Goal: Task Accomplishment & Management: Manage account settings

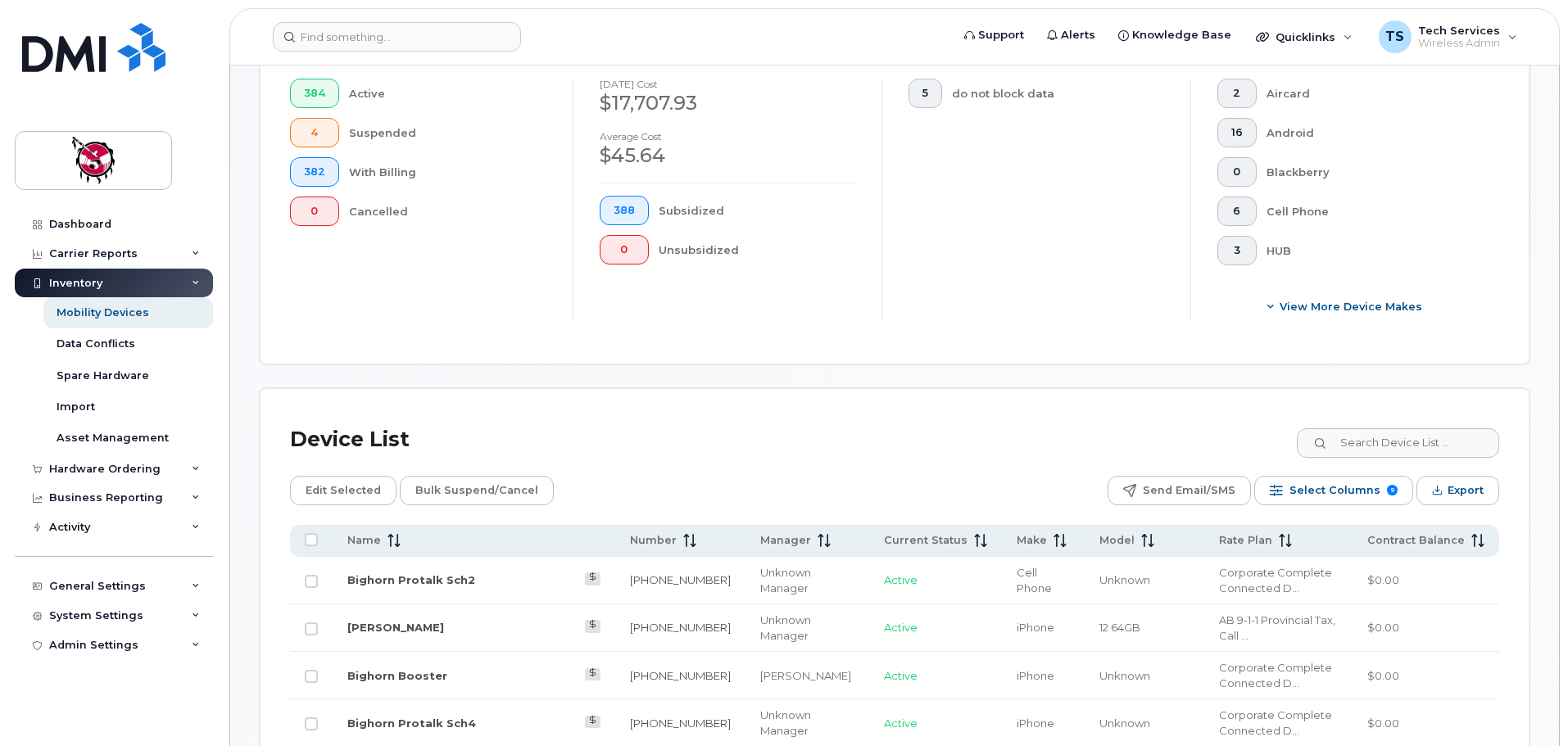
scroll to position [491, 0]
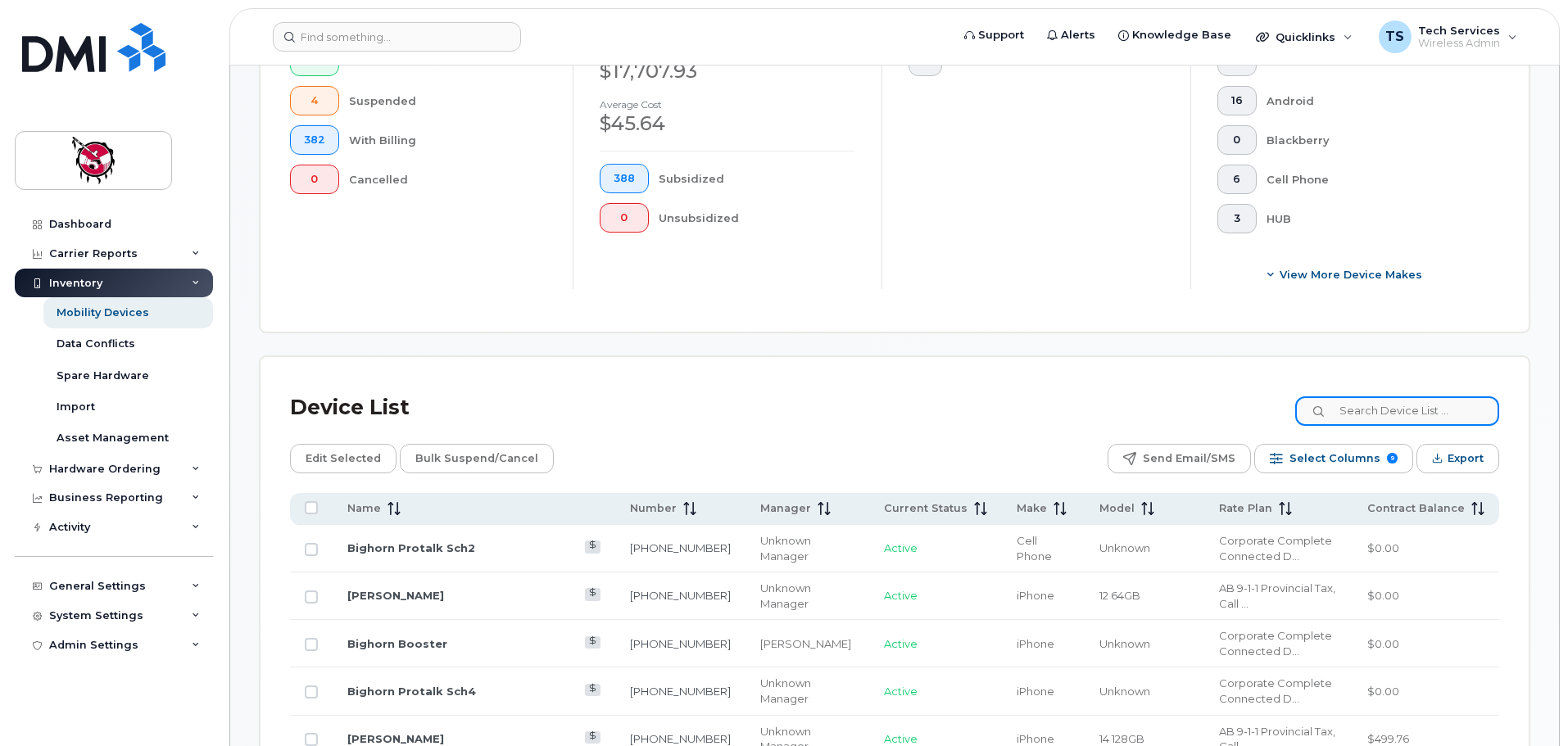
click at [1378, 397] on input at bounding box center [1397, 411] width 204 height 30
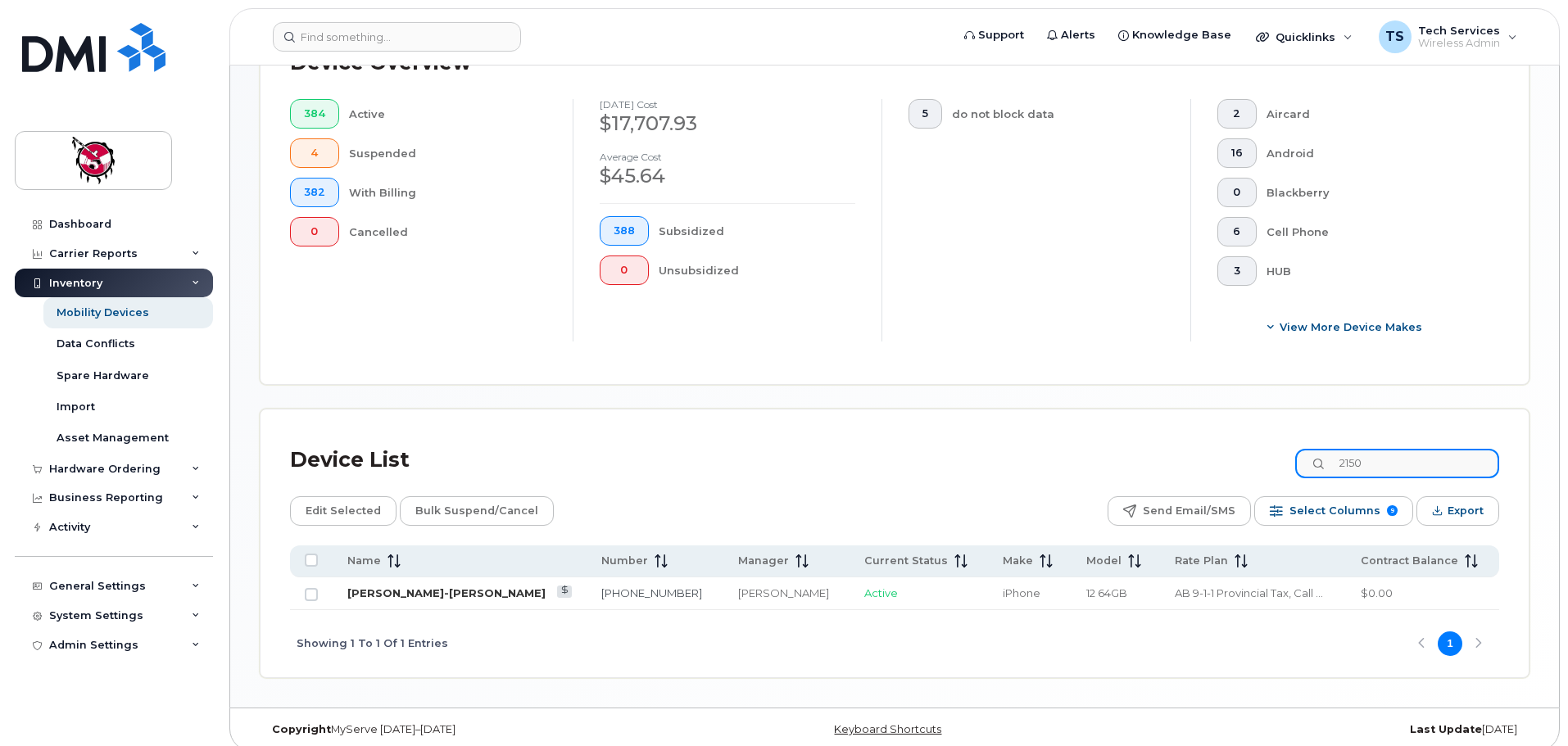
type input "2150"
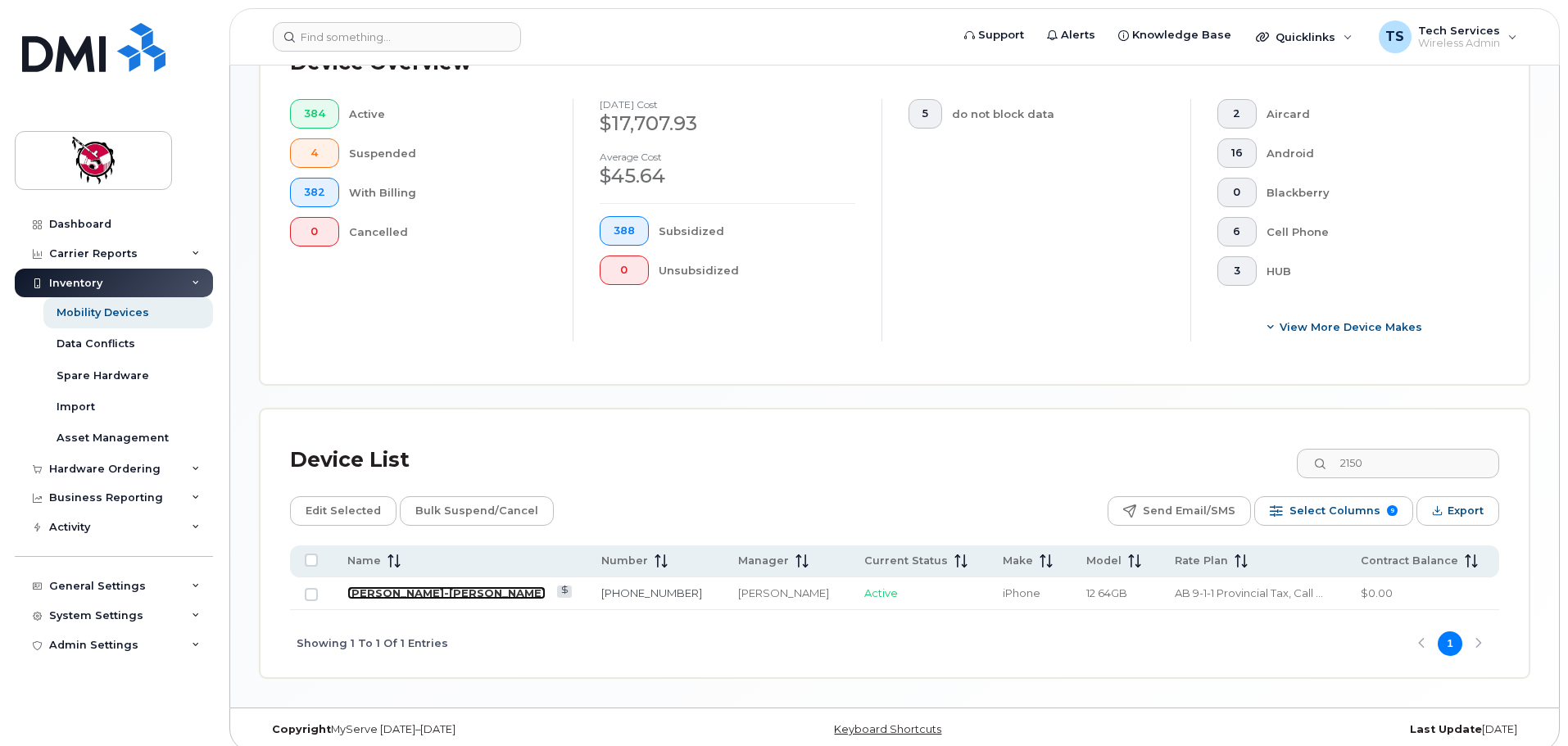
click at [413, 587] on link "Earl Makinaw-Labelle" at bounding box center [446, 593] width 199 height 13
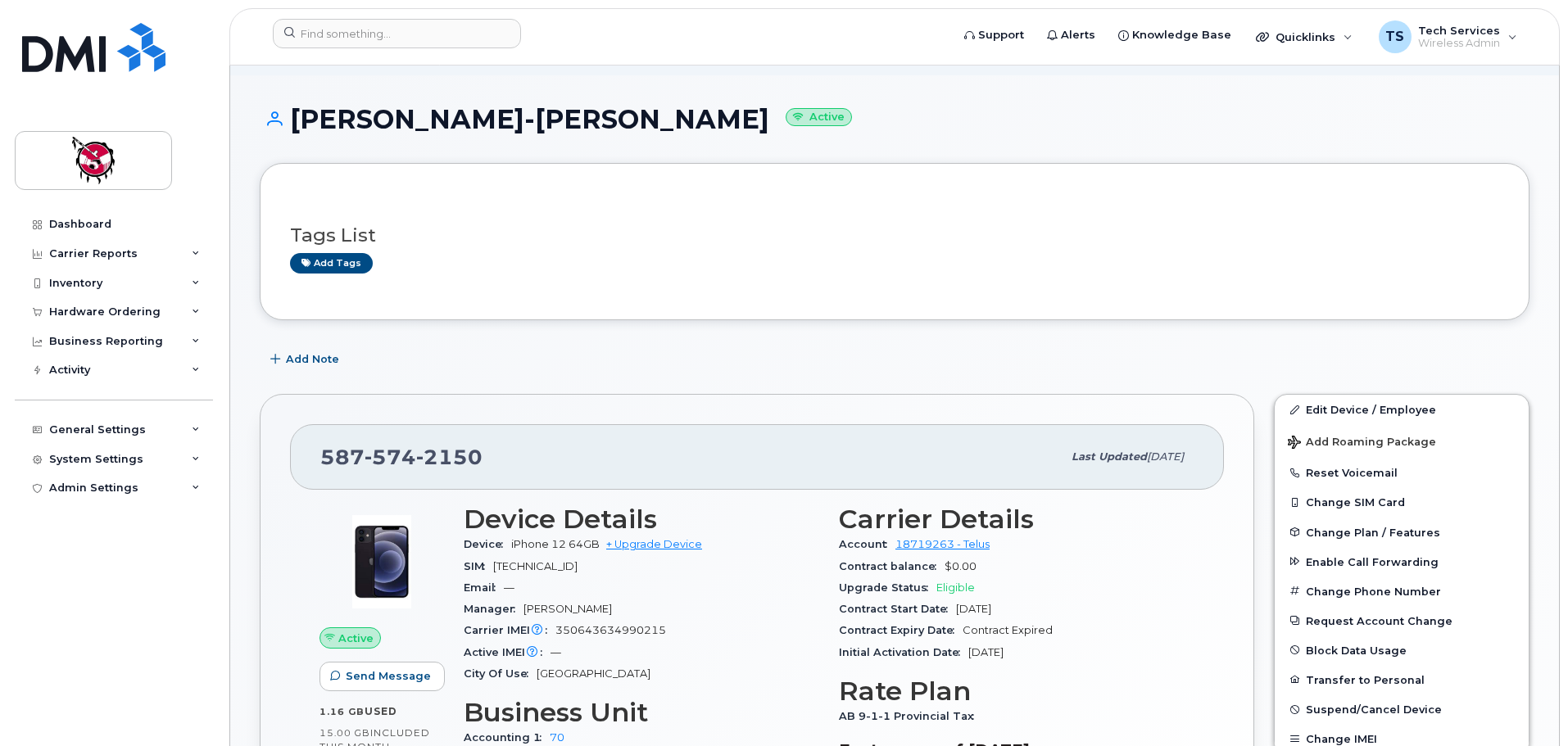
scroll to position [164, 0]
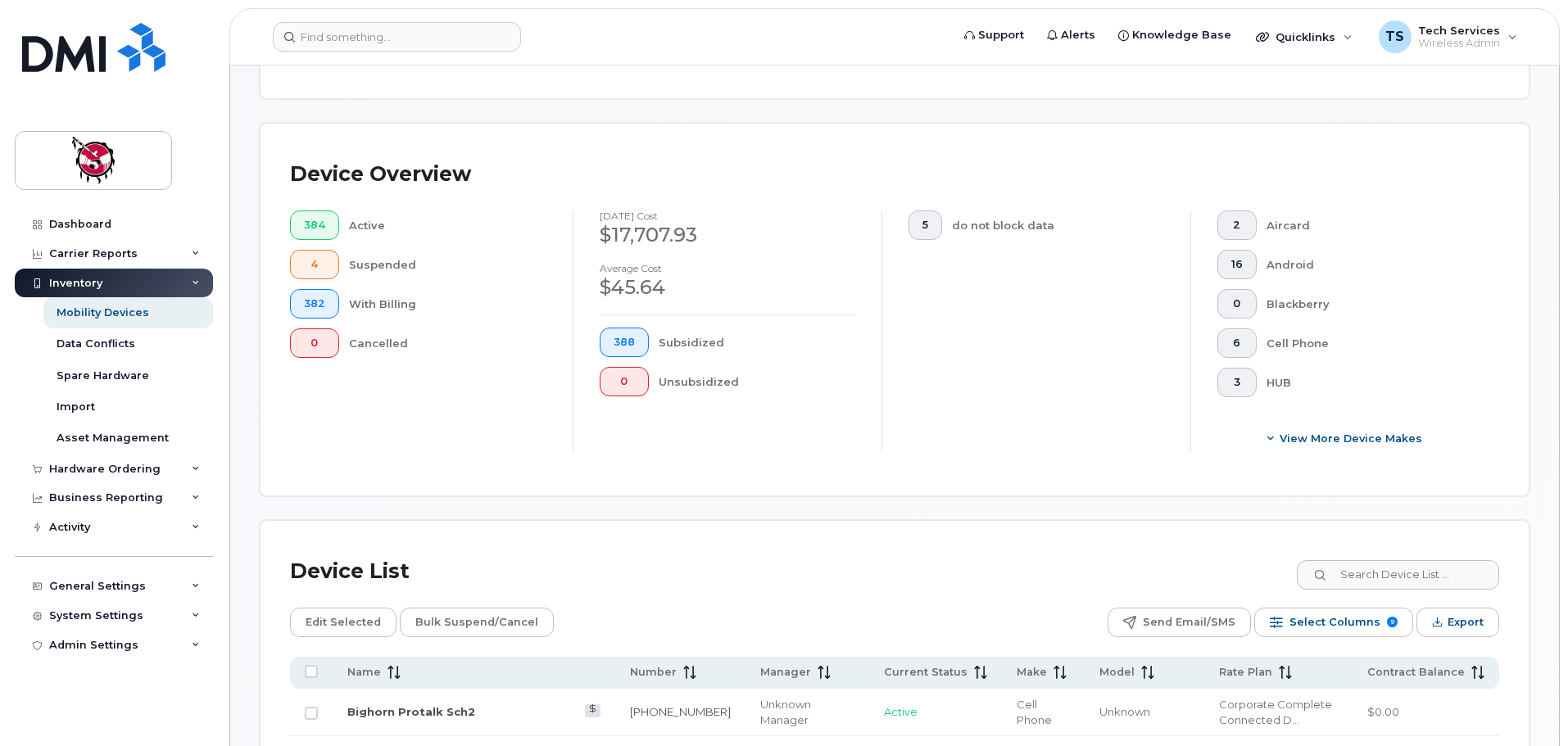
scroll to position [656, 0]
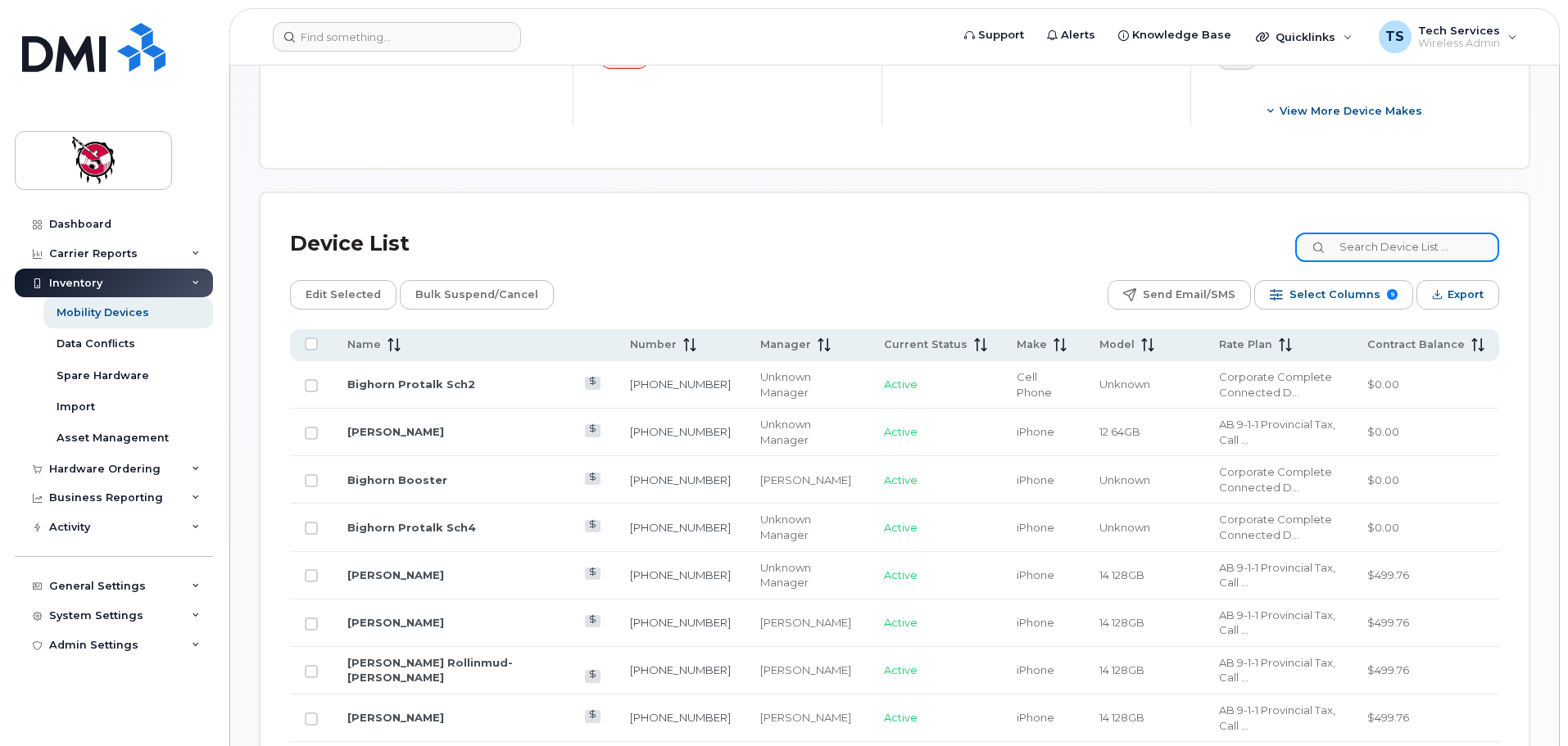
click at [1377, 233] on input at bounding box center [1397, 247] width 204 height 30
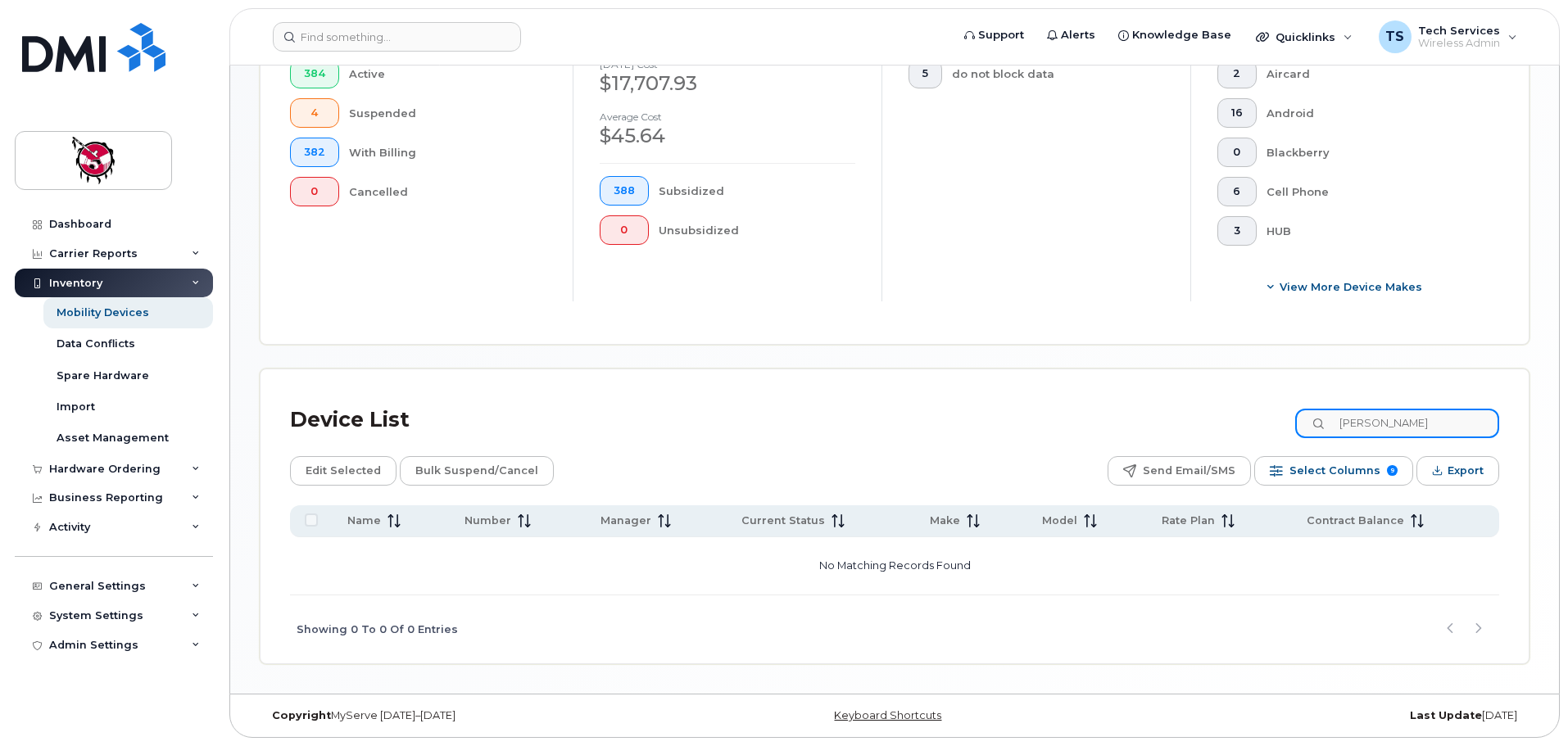
scroll to position [465, 0]
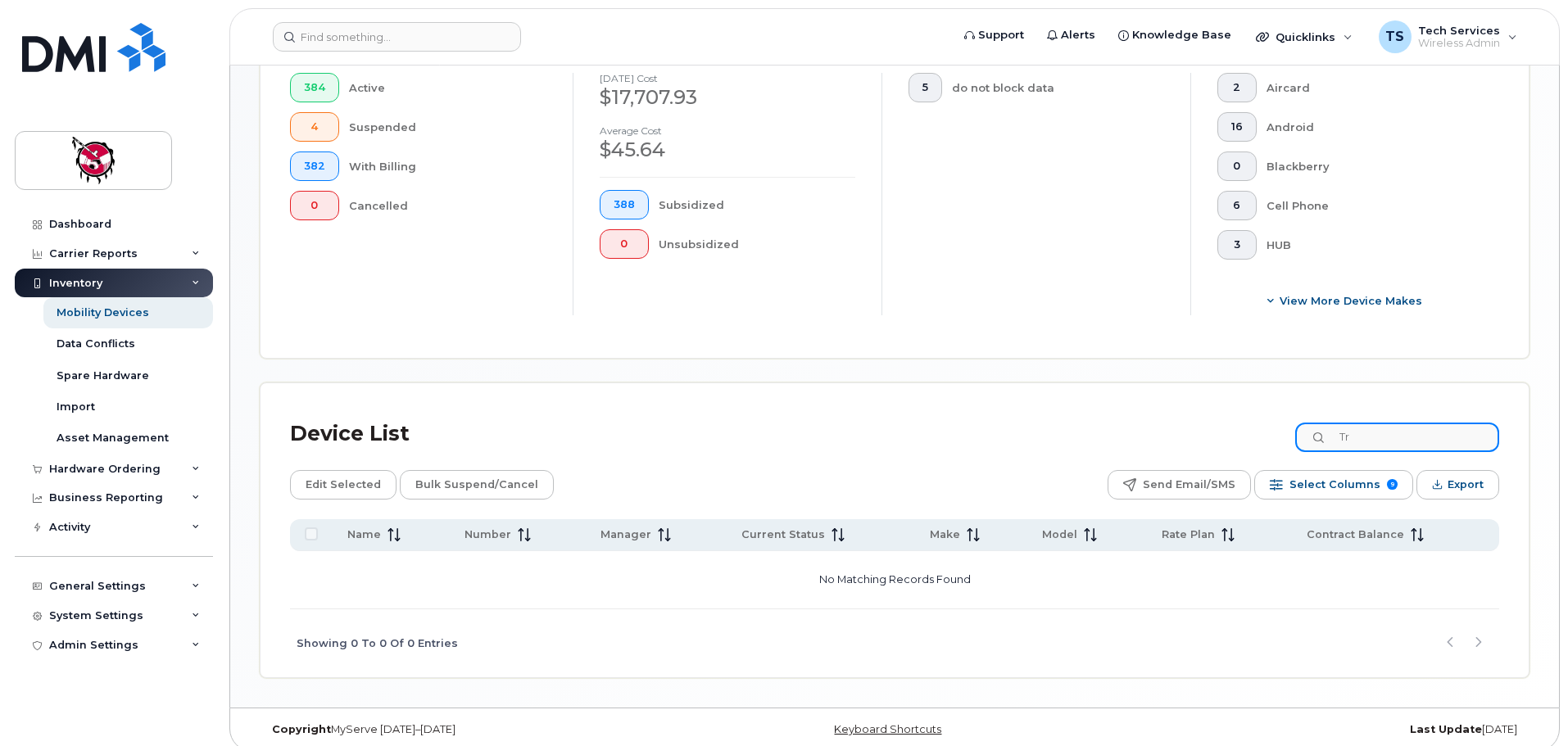
type input "T"
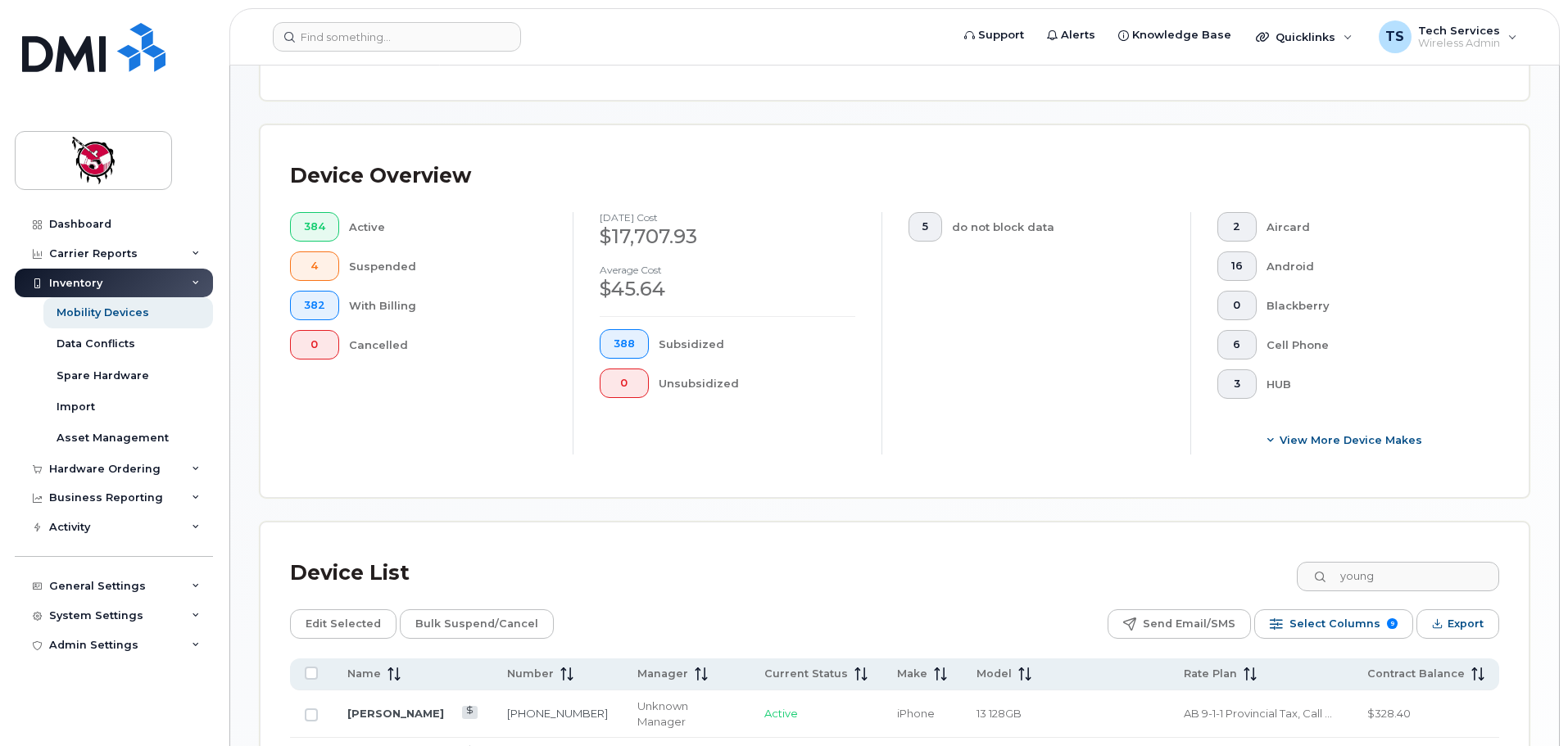
scroll to position [327, 0]
drag, startPoint x: 1401, startPoint y: 564, endPoint x: 1313, endPoint y: 565, distance: 88.0
click at [1313, 565] on input "young" at bounding box center [1397, 574] width 204 height 30
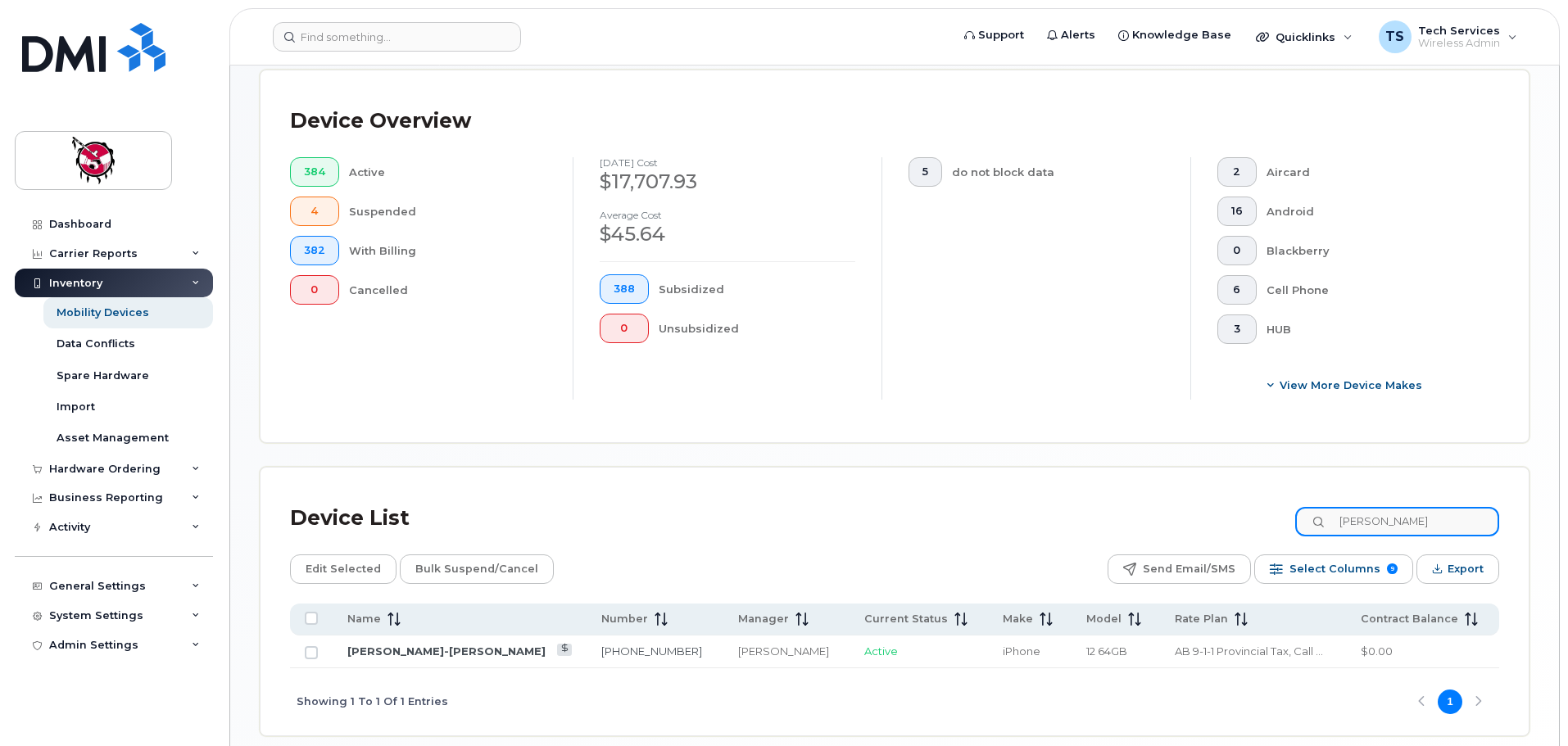
scroll to position [410, 0]
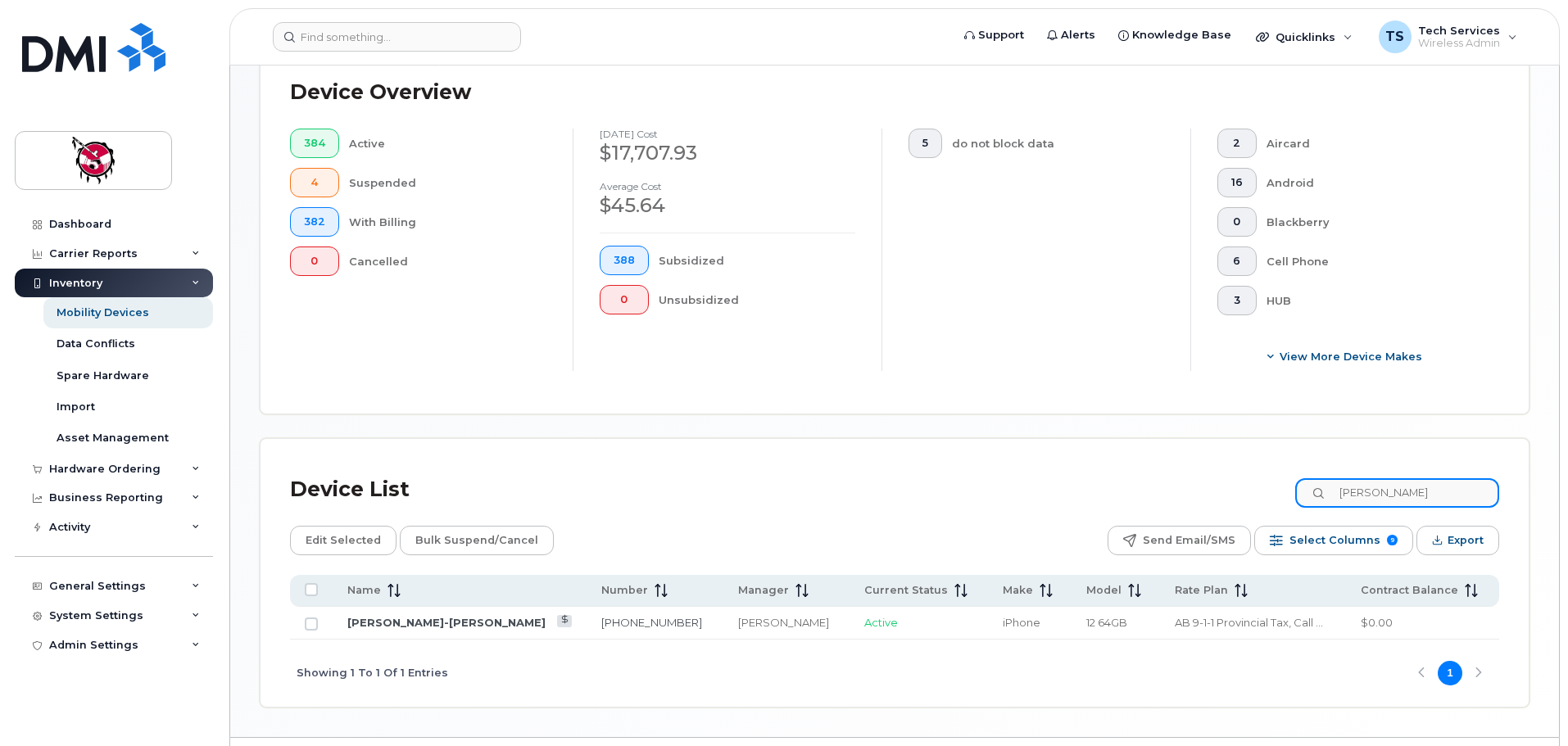
drag, startPoint x: 1423, startPoint y: 483, endPoint x: 1184, endPoint y: 489, distance: 239.1
click at [1184, 489] on div "Device List earl" at bounding box center [894, 490] width 1209 height 43
drag, startPoint x: 1409, startPoint y: 481, endPoint x: 1251, endPoint y: 495, distance: 158.6
click at [1251, 495] on div "Device List janine" at bounding box center [894, 490] width 1209 height 43
type input "kuo"
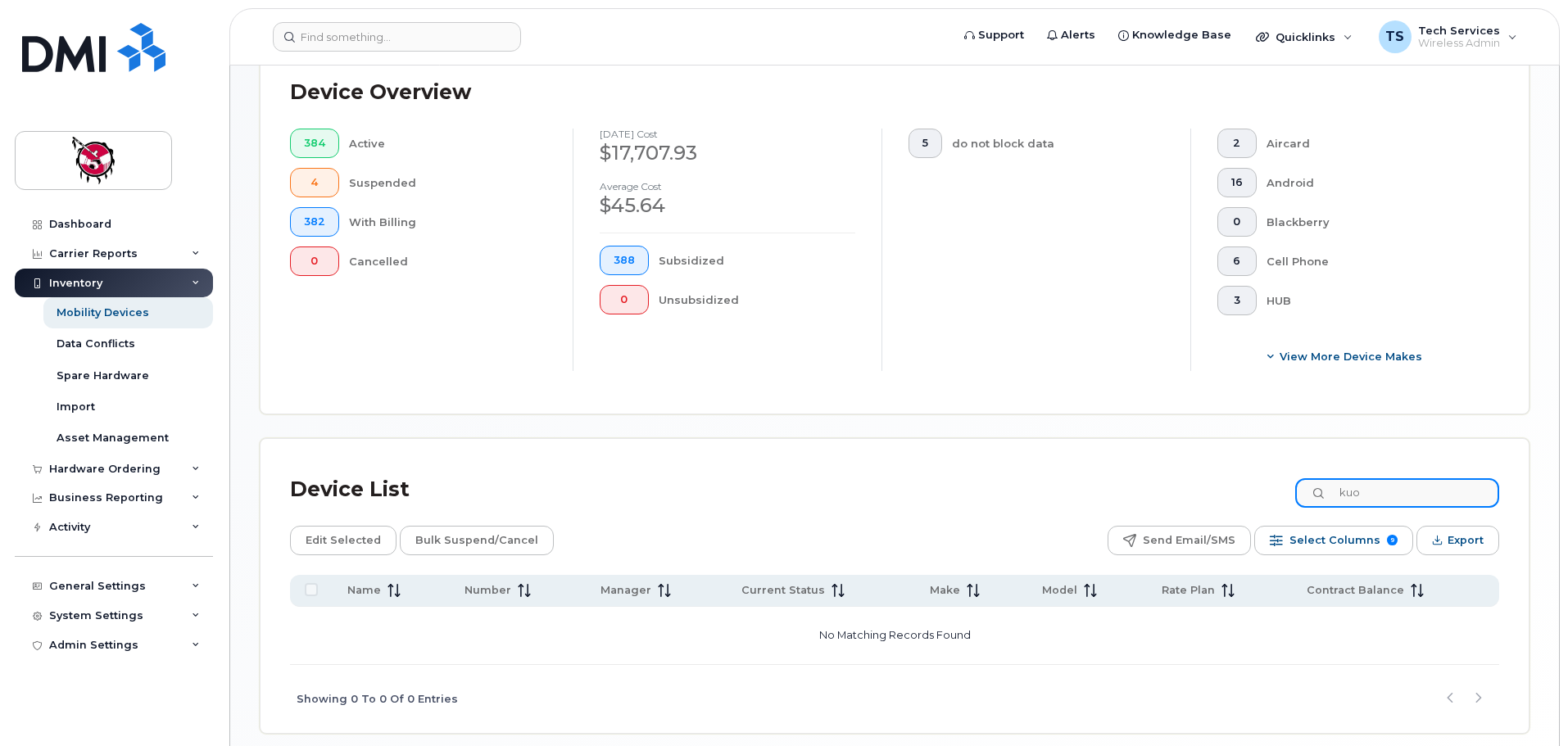
drag, startPoint x: 1353, startPoint y: 477, endPoint x: 1345, endPoint y: 479, distance: 8.2
click at [1345, 479] on input "kuo" at bounding box center [1397, 493] width 204 height 30
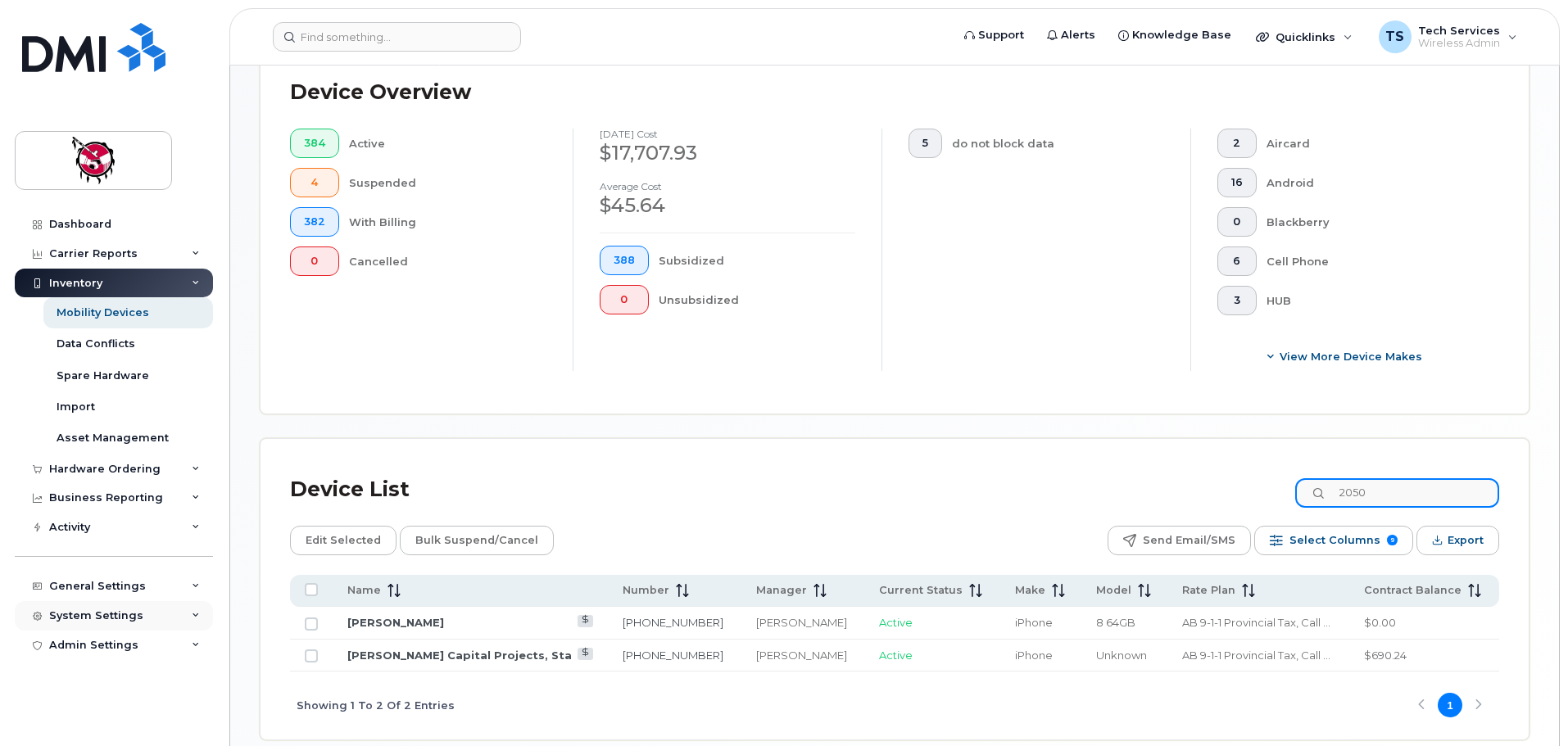
type input "2050"
click at [381, 616] on link "[PERSON_NAME]" at bounding box center [395, 623] width 97 height 13
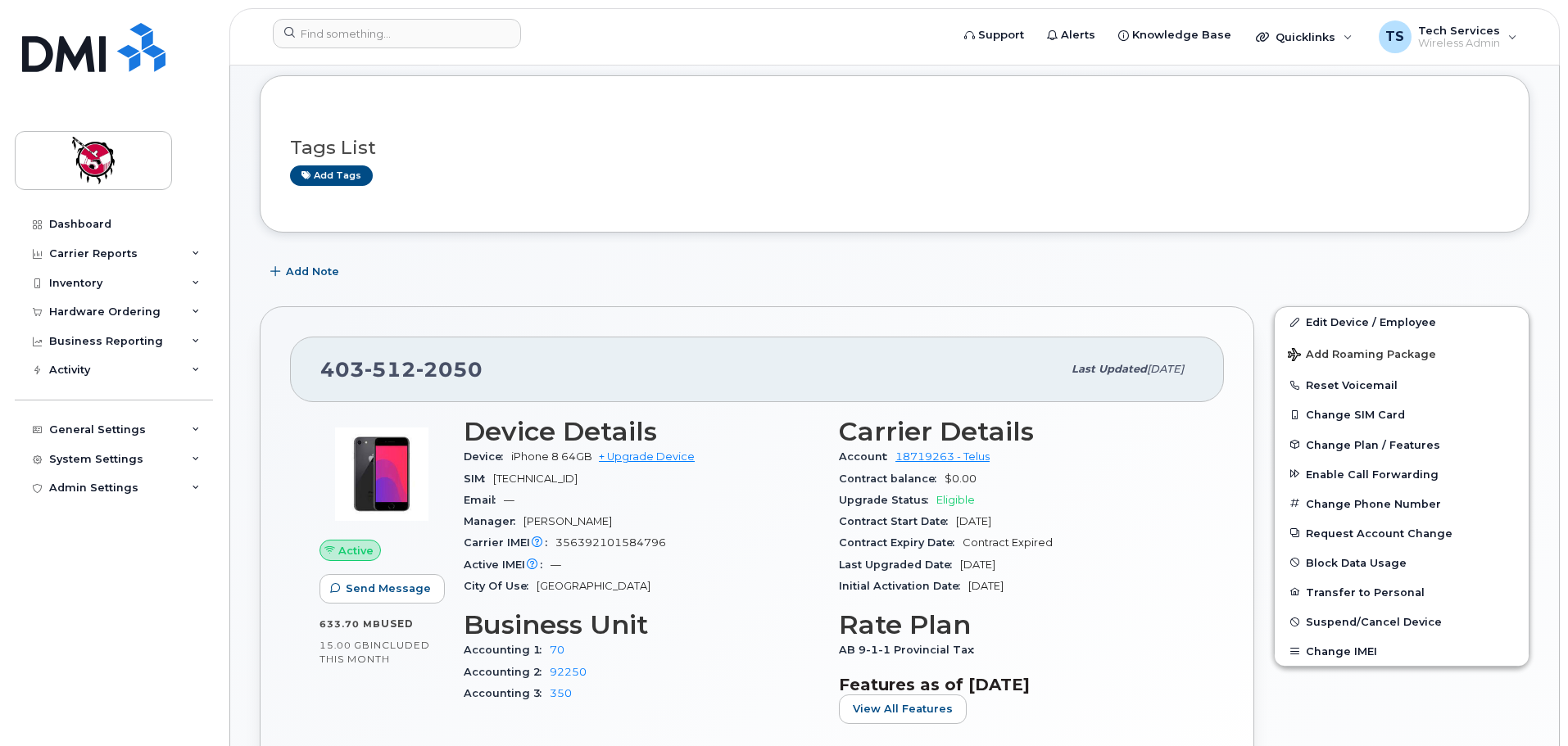
scroll to position [164, 0]
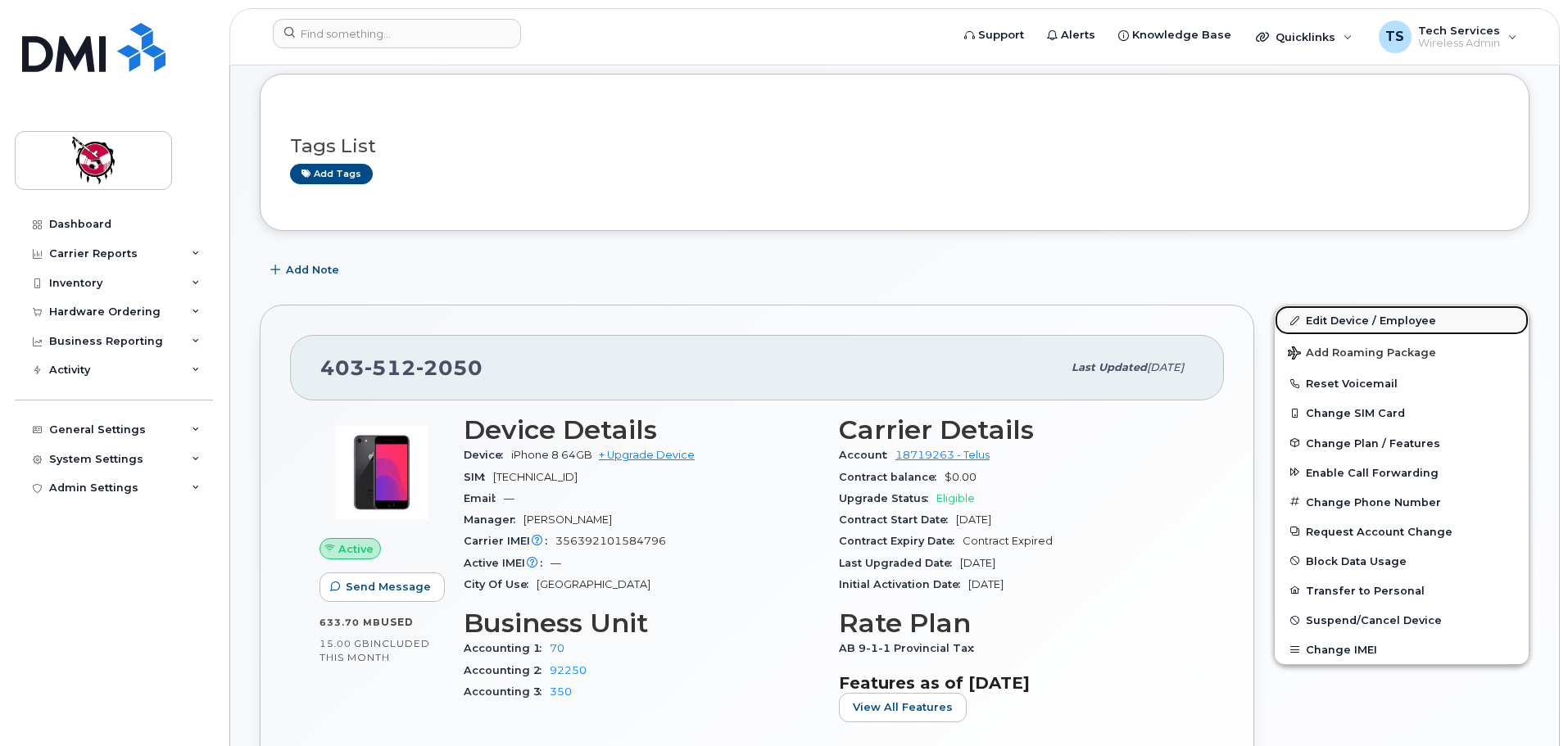
click at [1337, 318] on link "Edit Device / Employee" at bounding box center [1402, 320] width 254 height 30
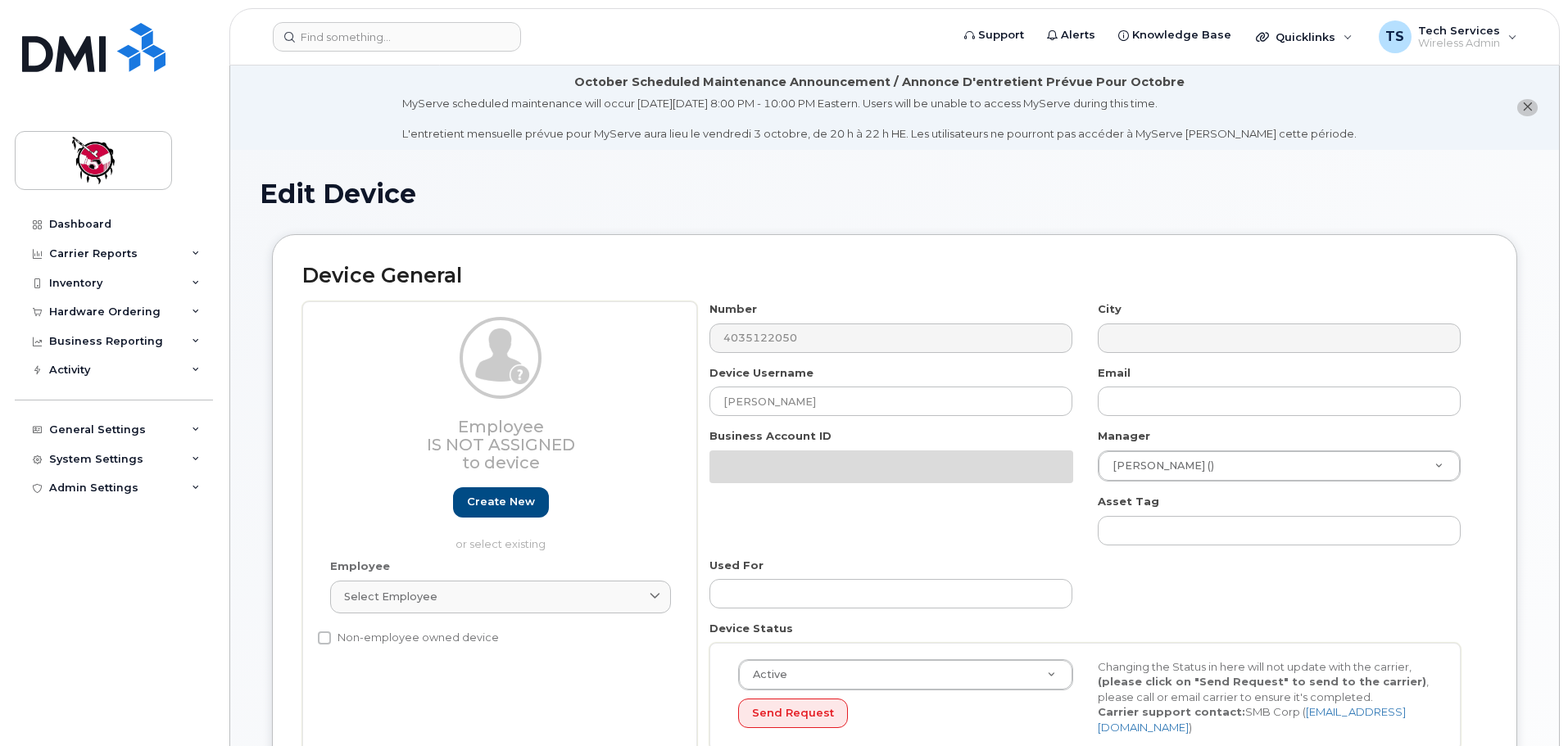
select select "10361"
select select "10349"
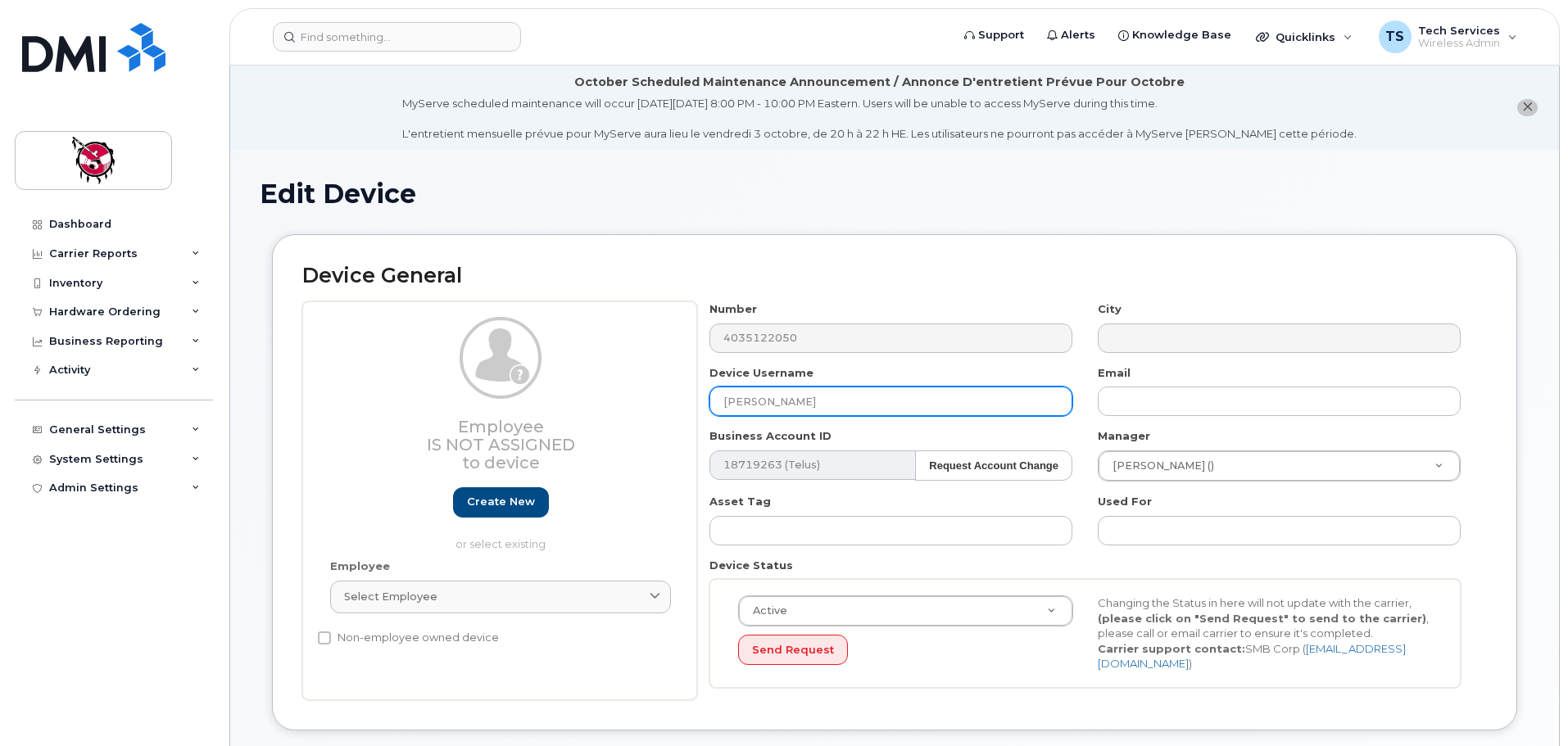
drag, startPoint x: 648, startPoint y: 402, endPoint x: 633, endPoint y: 401, distance: 15.0
click at [638, 402] on div "Employee Is not assigned to device Create new or select existing Employee Selec…" at bounding box center [894, 501] width 1184 height 399
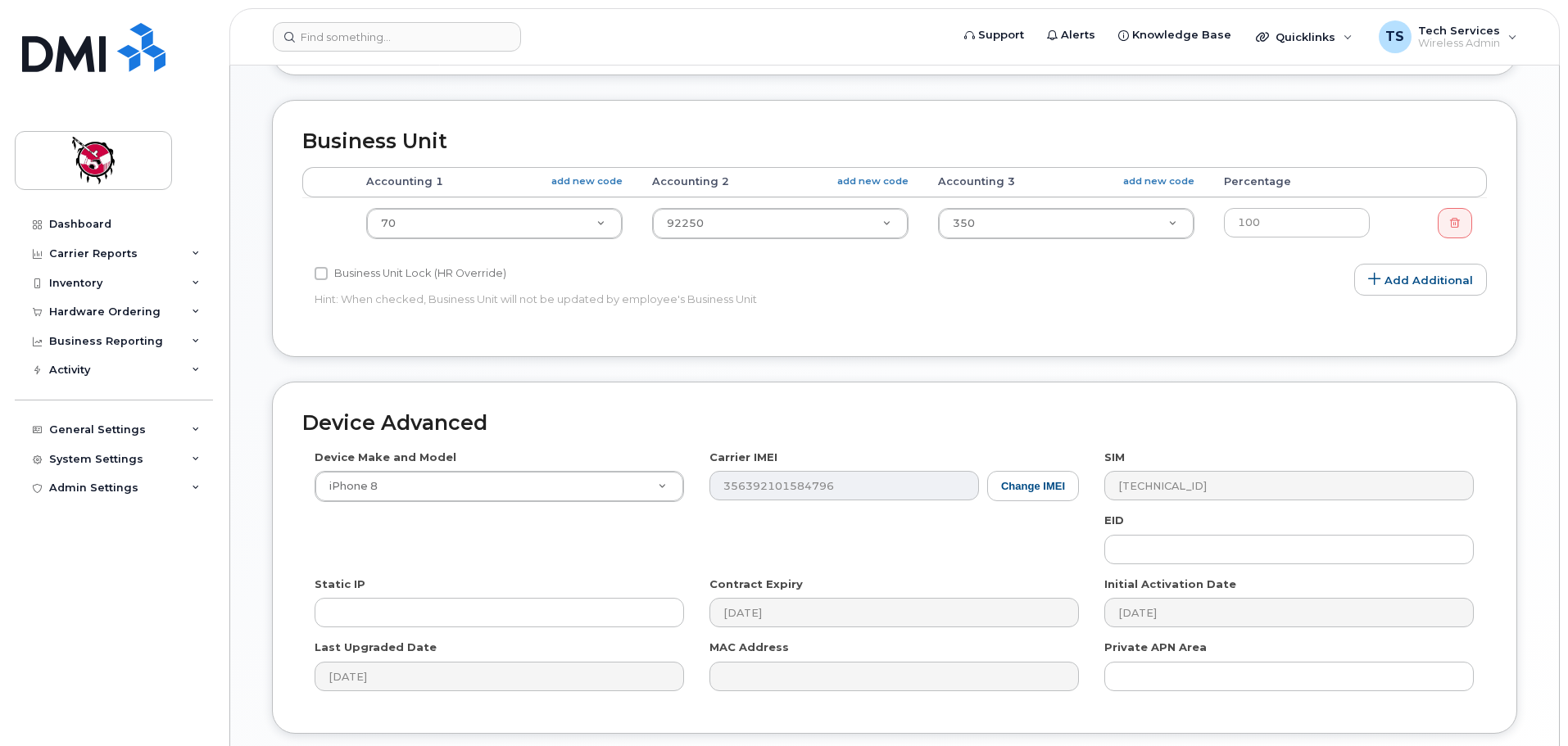
scroll to position [780, 0]
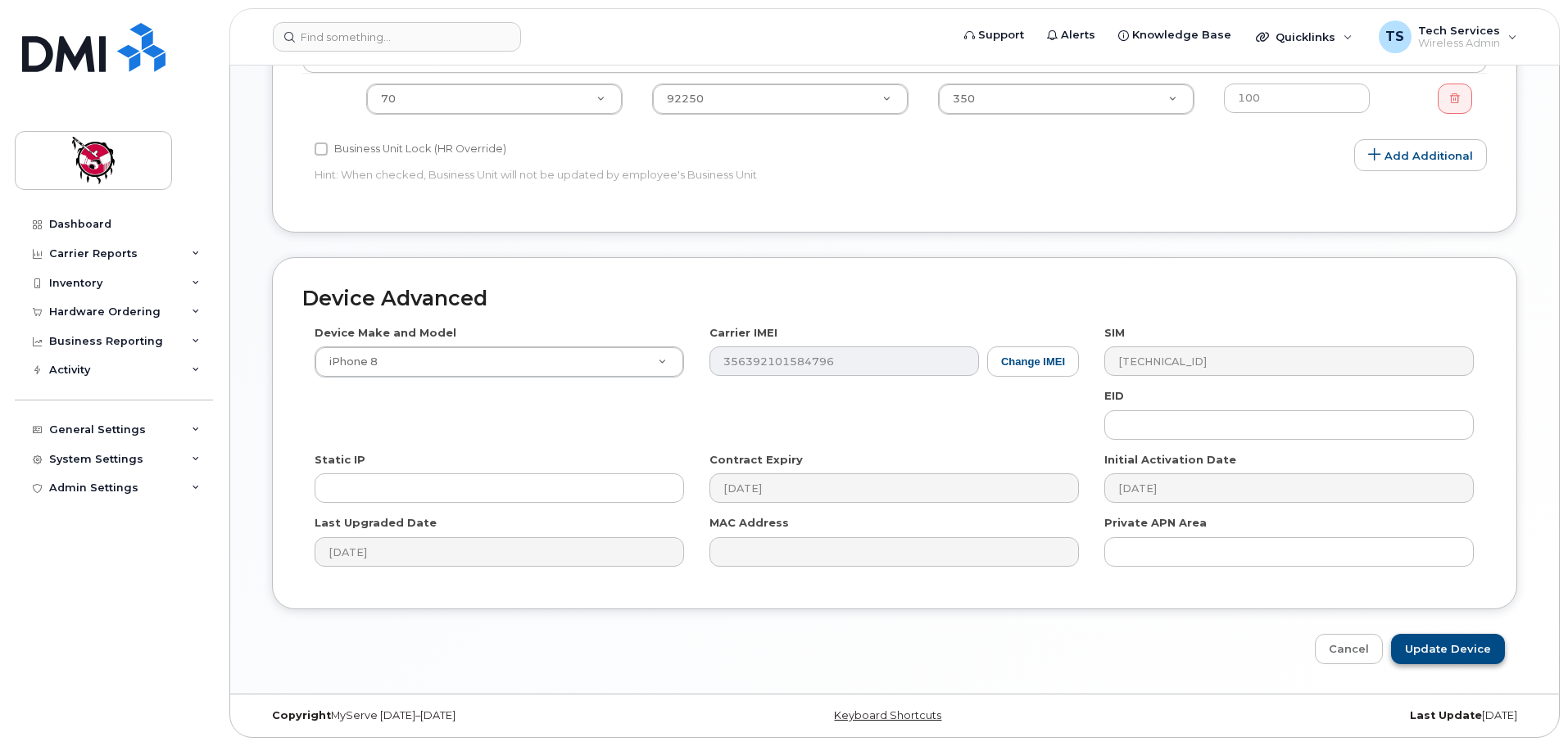
type input "Kuo Lo"
click at [1446, 649] on input "Update Device" at bounding box center [1447, 649] width 114 height 30
type input "Saving..."
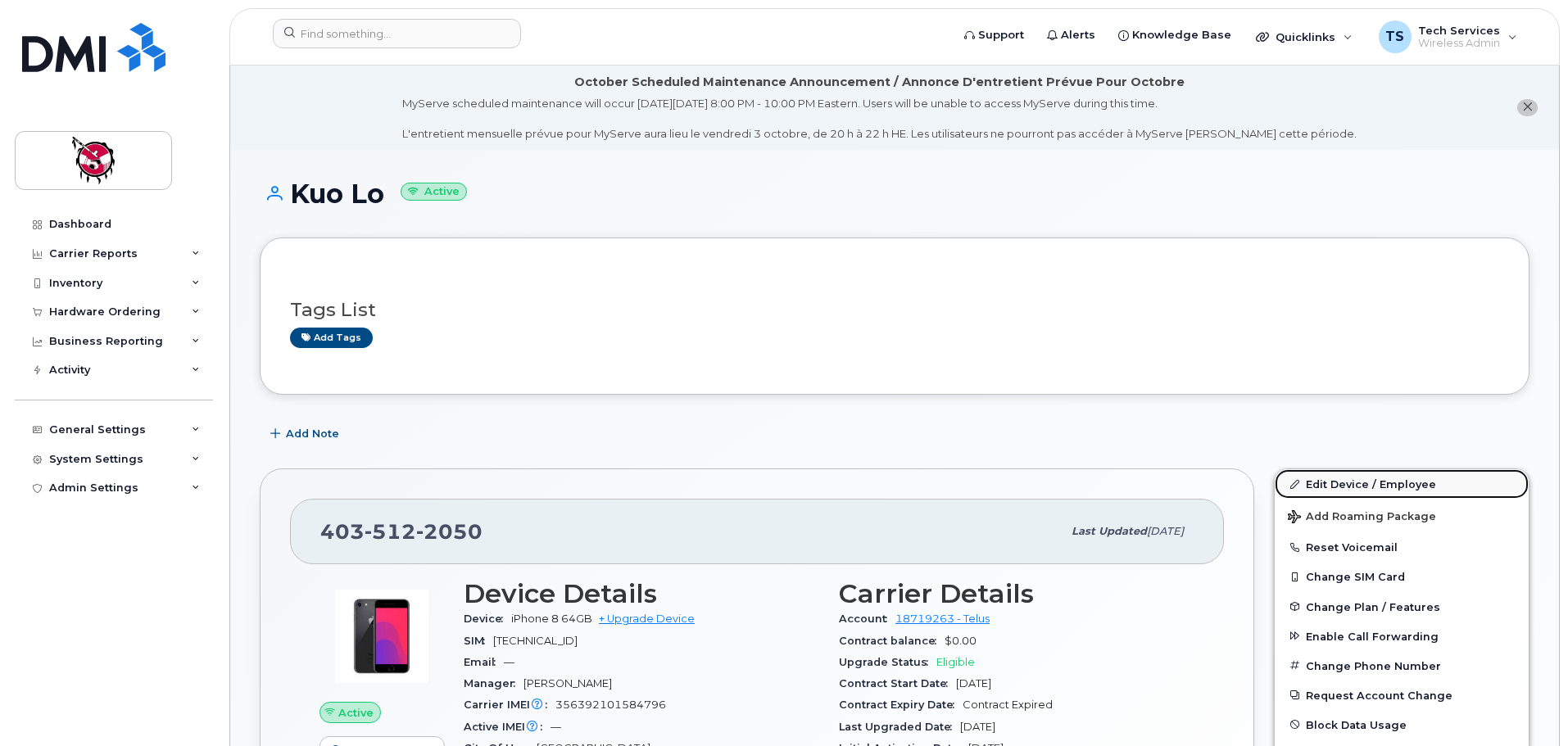
click at [1322, 487] on link "Edit Device / Employee" at bounding box center [1402, 484] width 254 height 30
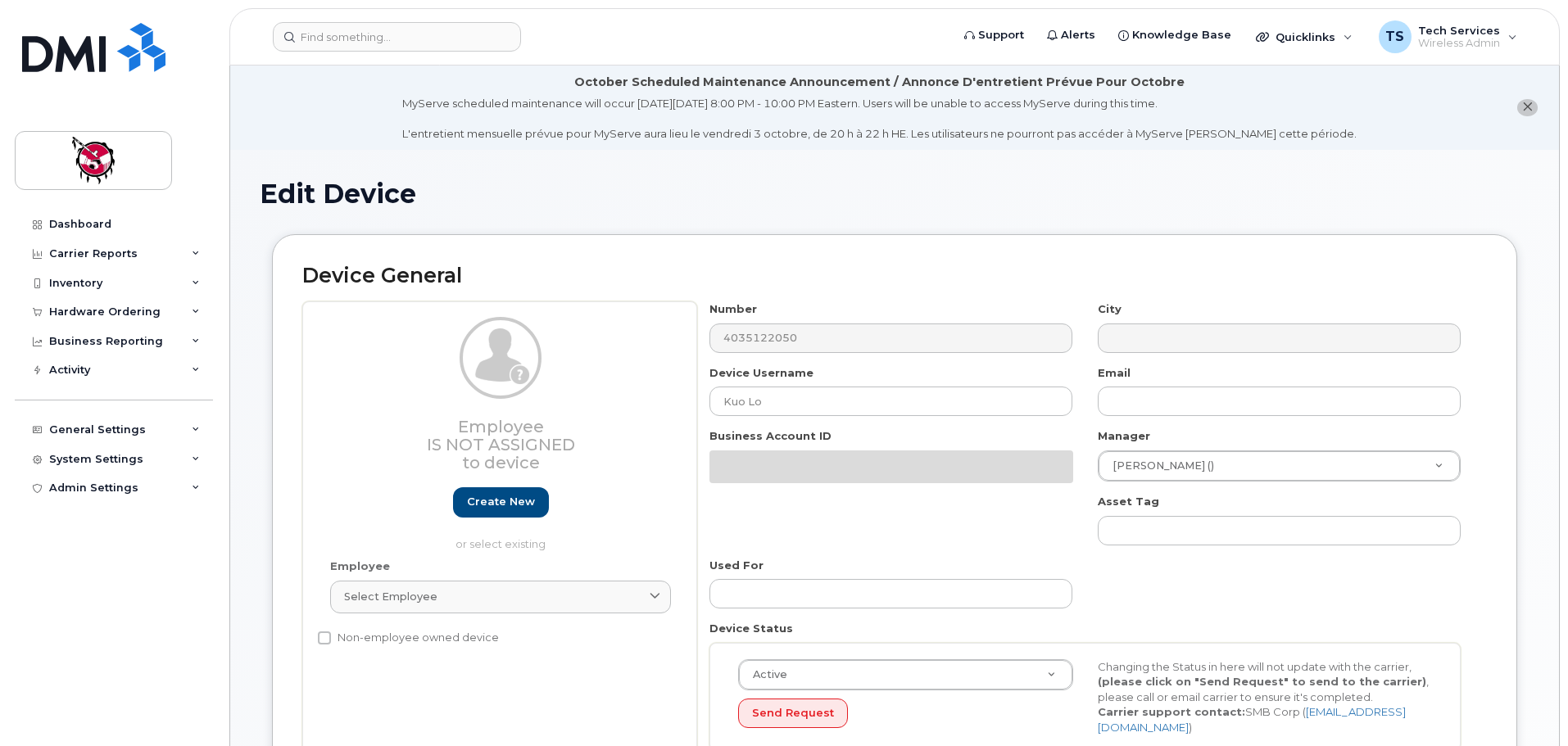
select select "10361"
select select "10349"
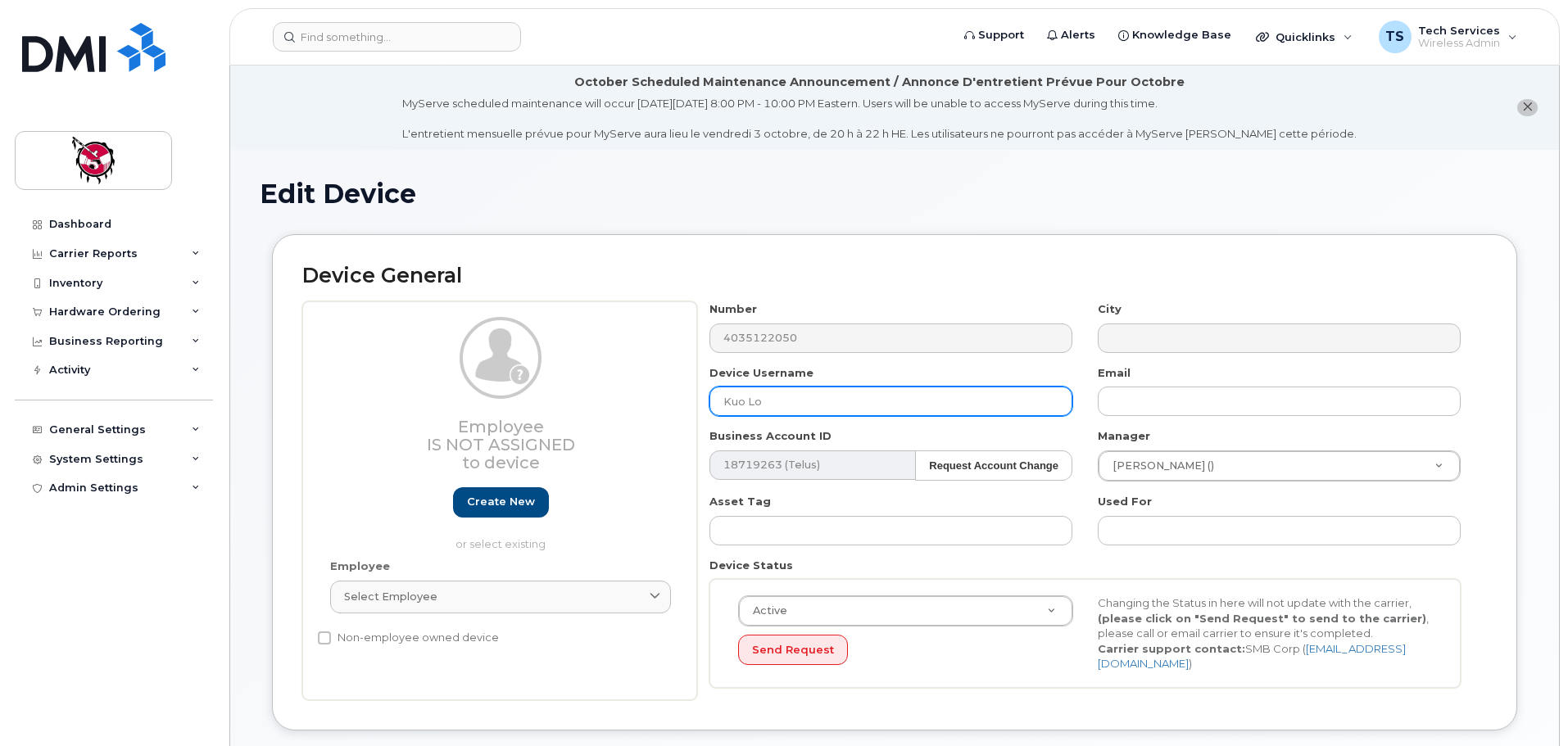
click at [804, 406] on input "Kuo Lo" at bounding box center [891, 401] width 363 height 30
click at [721, 403] on input "Kuo Lo" at bounding box center [891, 401] width 363 height 30
click at [793, 403] on input "Kuo Lo" at bounding box center [891, 401] width 363 height 30
click at [724, 408] on input "Kuo Lo" at bounding box center [891, 401] width 363 height 30
click at [855, 405] on input "Unassigned - Kuo Lo" at bounding box center [891, 401] width 363 height 30
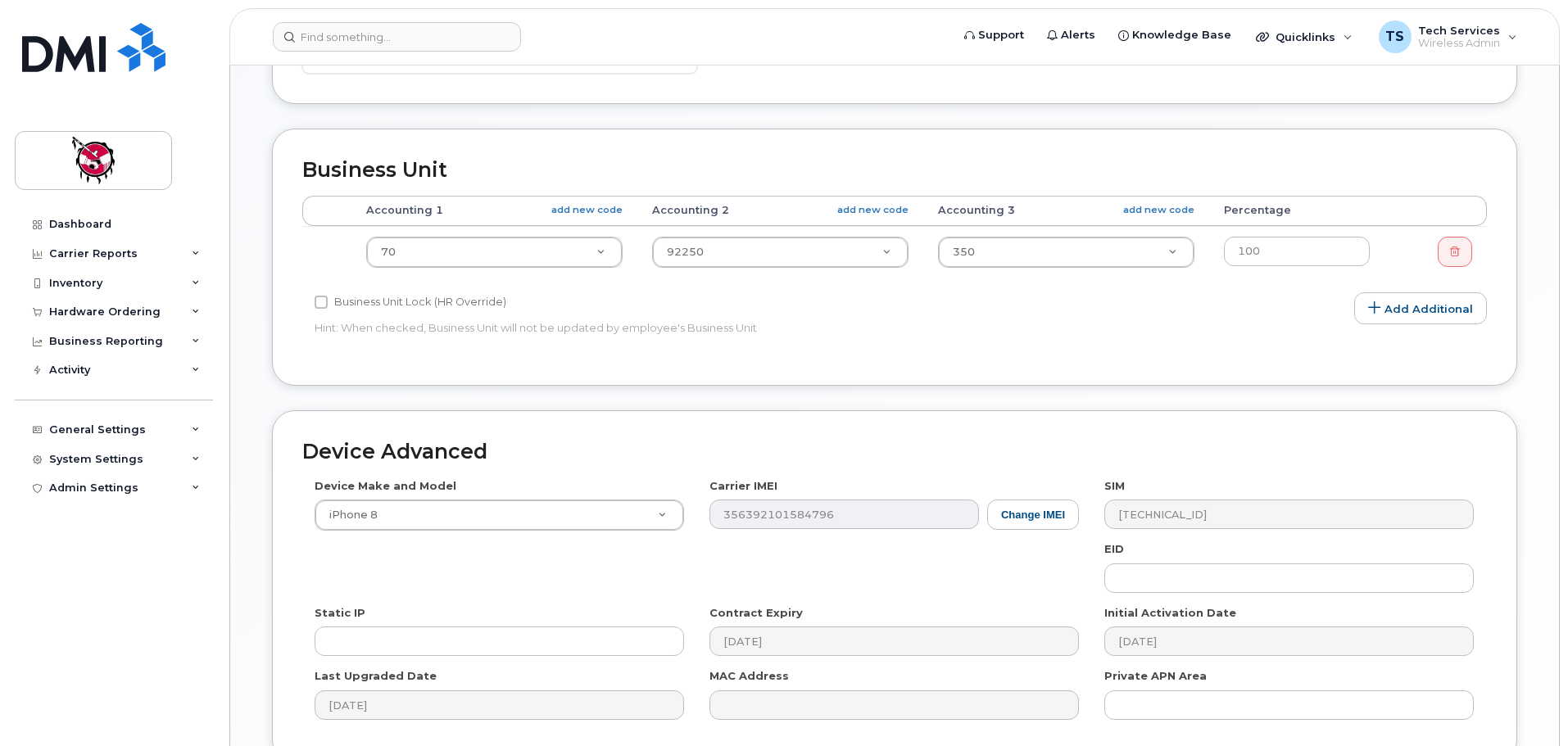
scroll to position [780, 0]
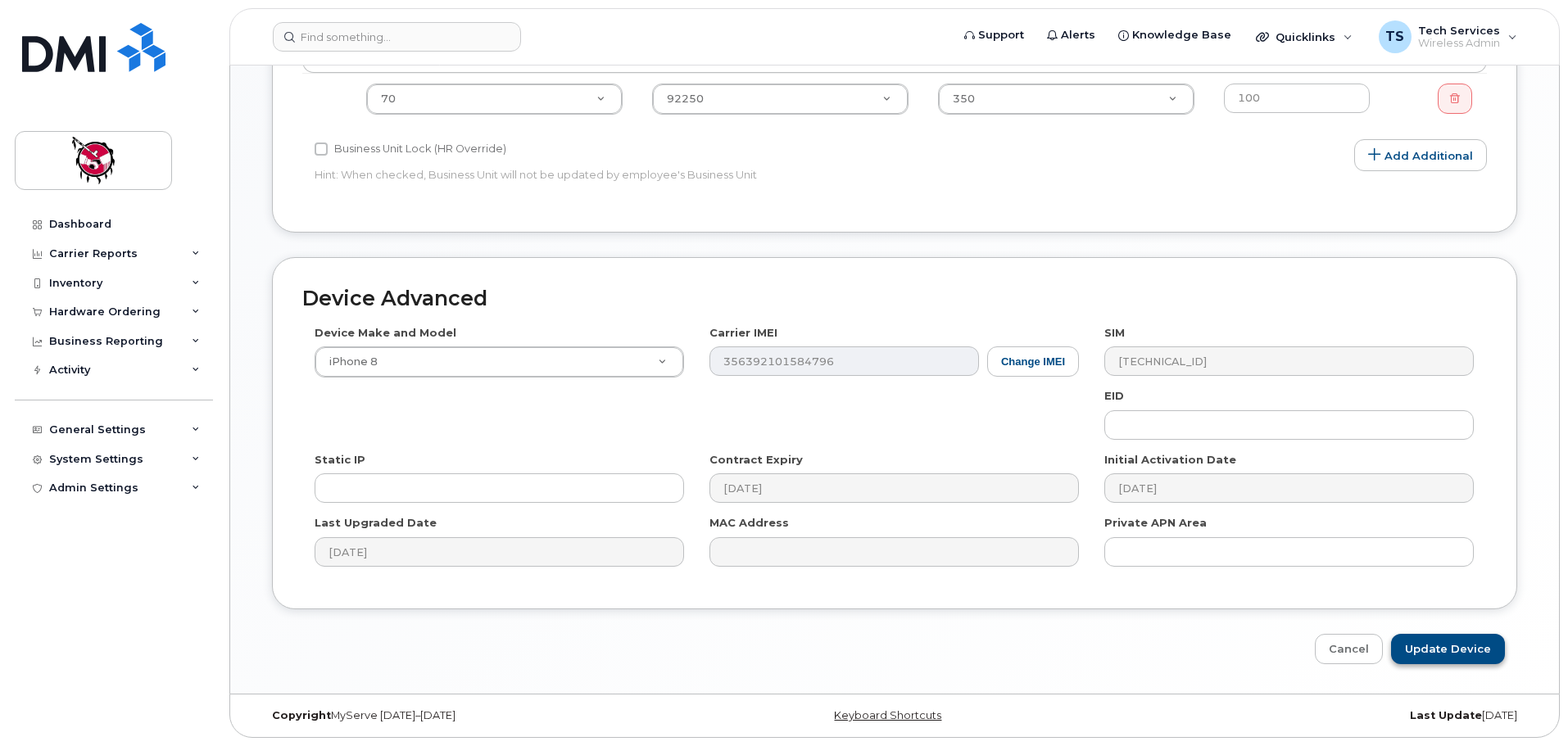
type input "Unassigned - Kuo Lo previously (Lindsay has device)"
click at [1464, 655] on input "Update Device" at bounding box center [1447, 649] width 114 height 30
type input "Saving..."
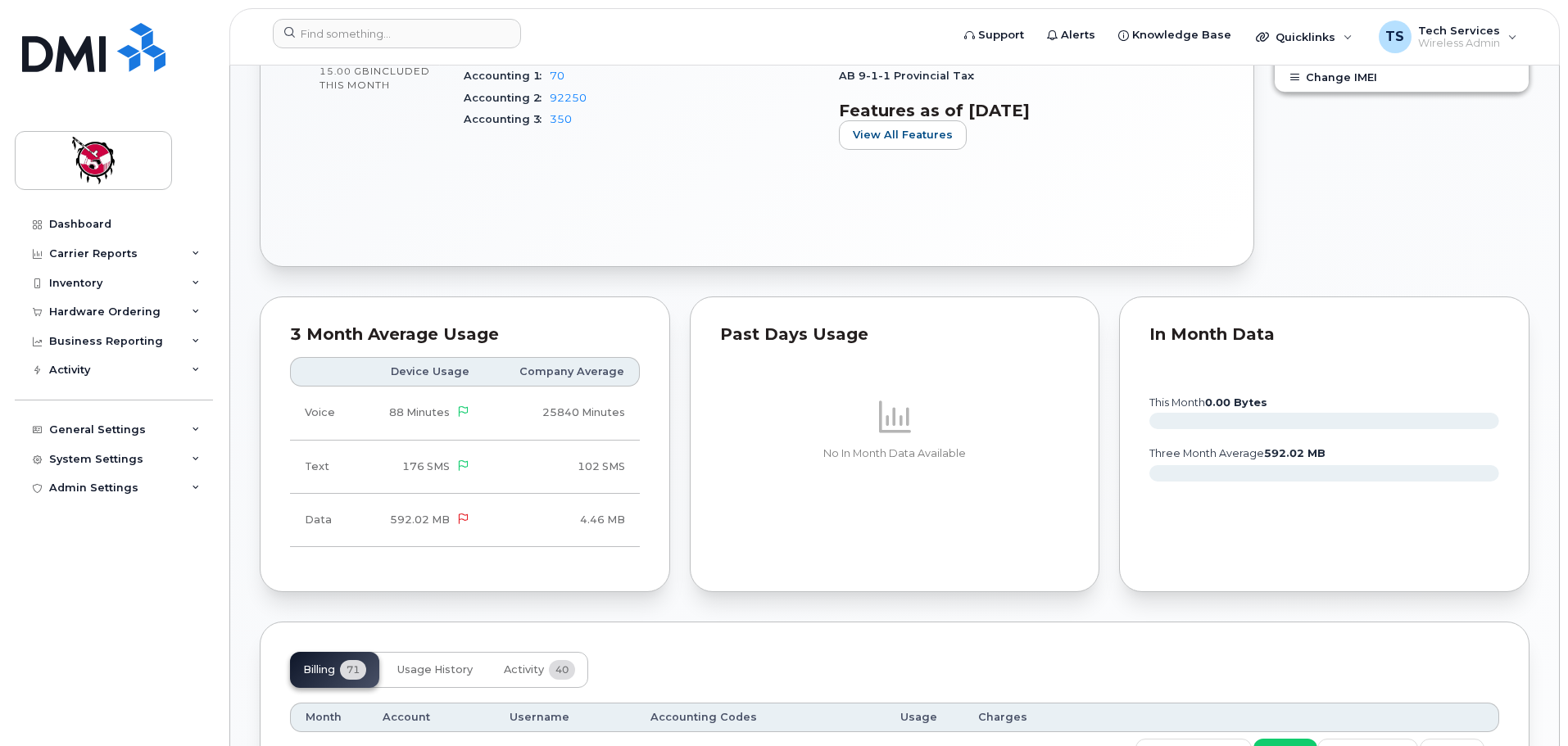
scroll to position [737, 0]
click at [71, 251] on div "Carrier Reports" at bounding box center [93, 254] width 89 height 13
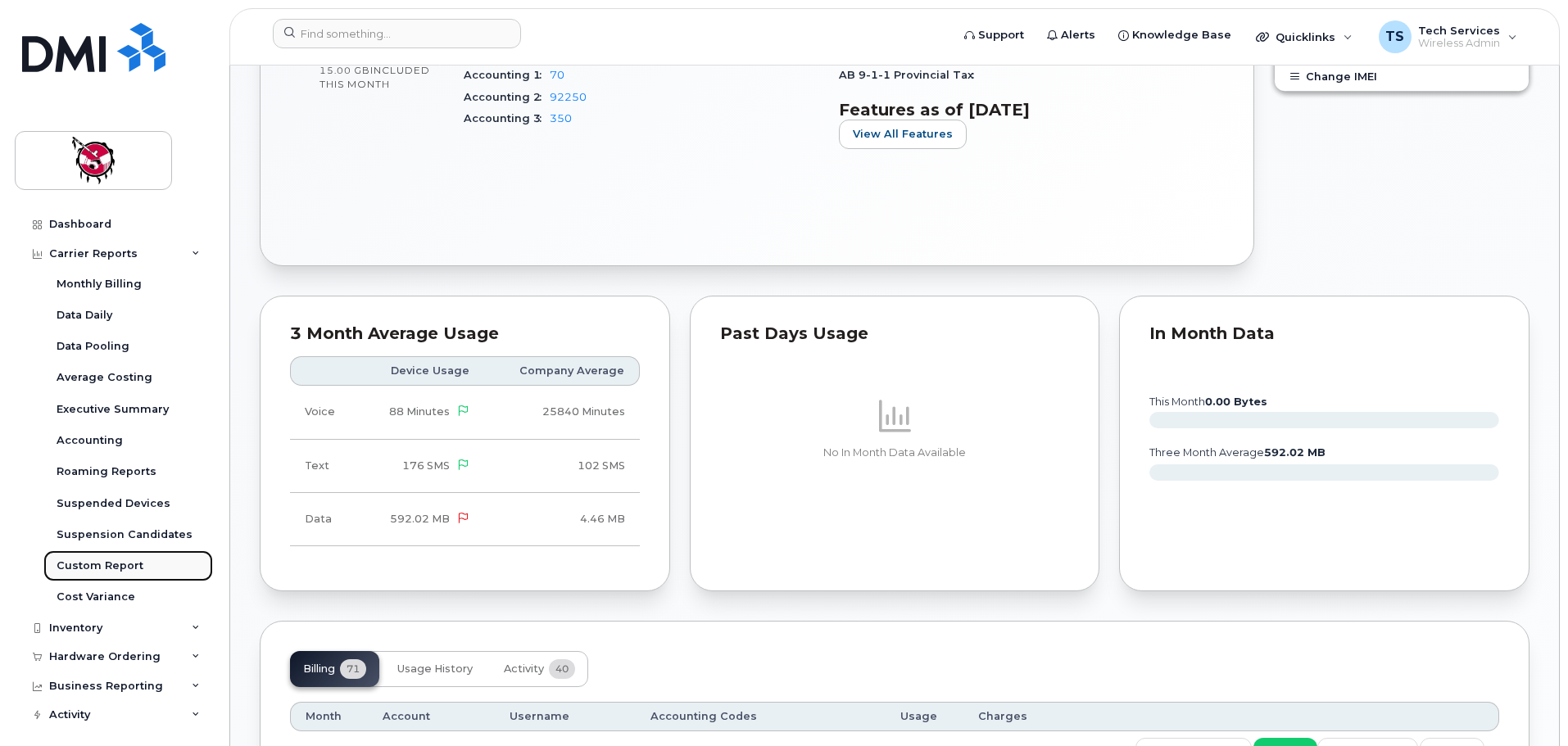
click at [110, 564] on div "Custom Report" at bounding box center [99, 565] width 87 height 14
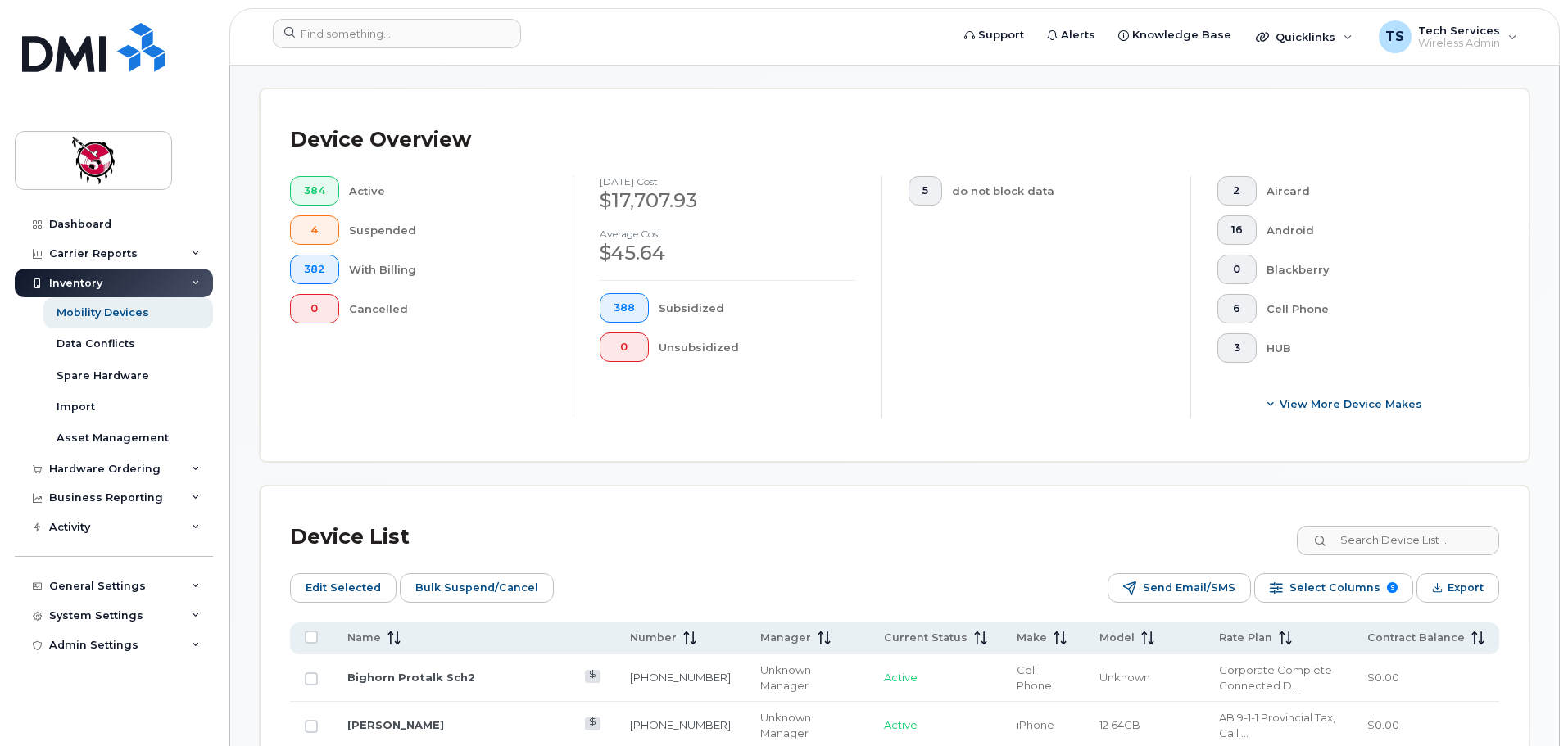
scroll to position [410, 0]
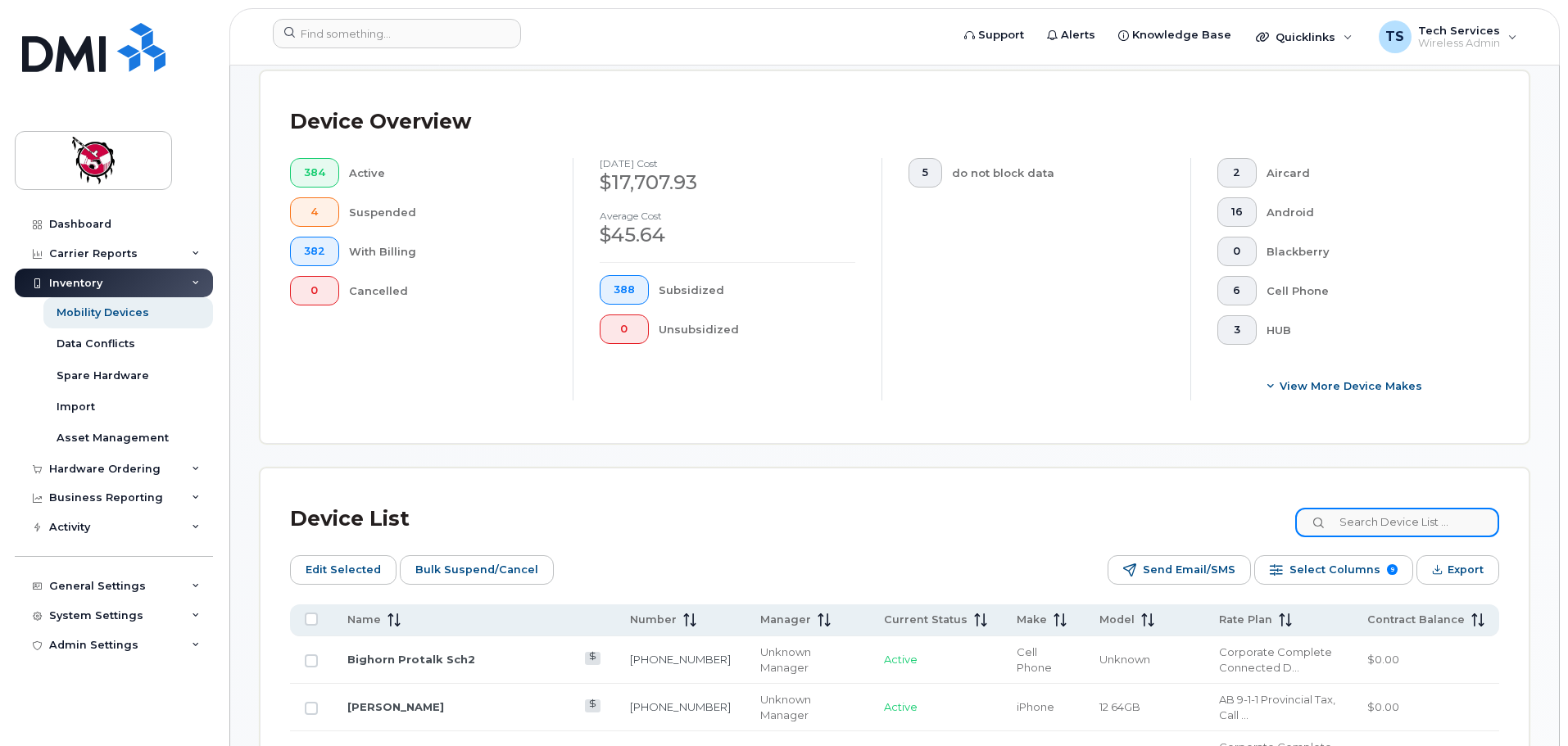
click at [1392, 516] on input at bounding box center [1397, 522] width 204 height 30
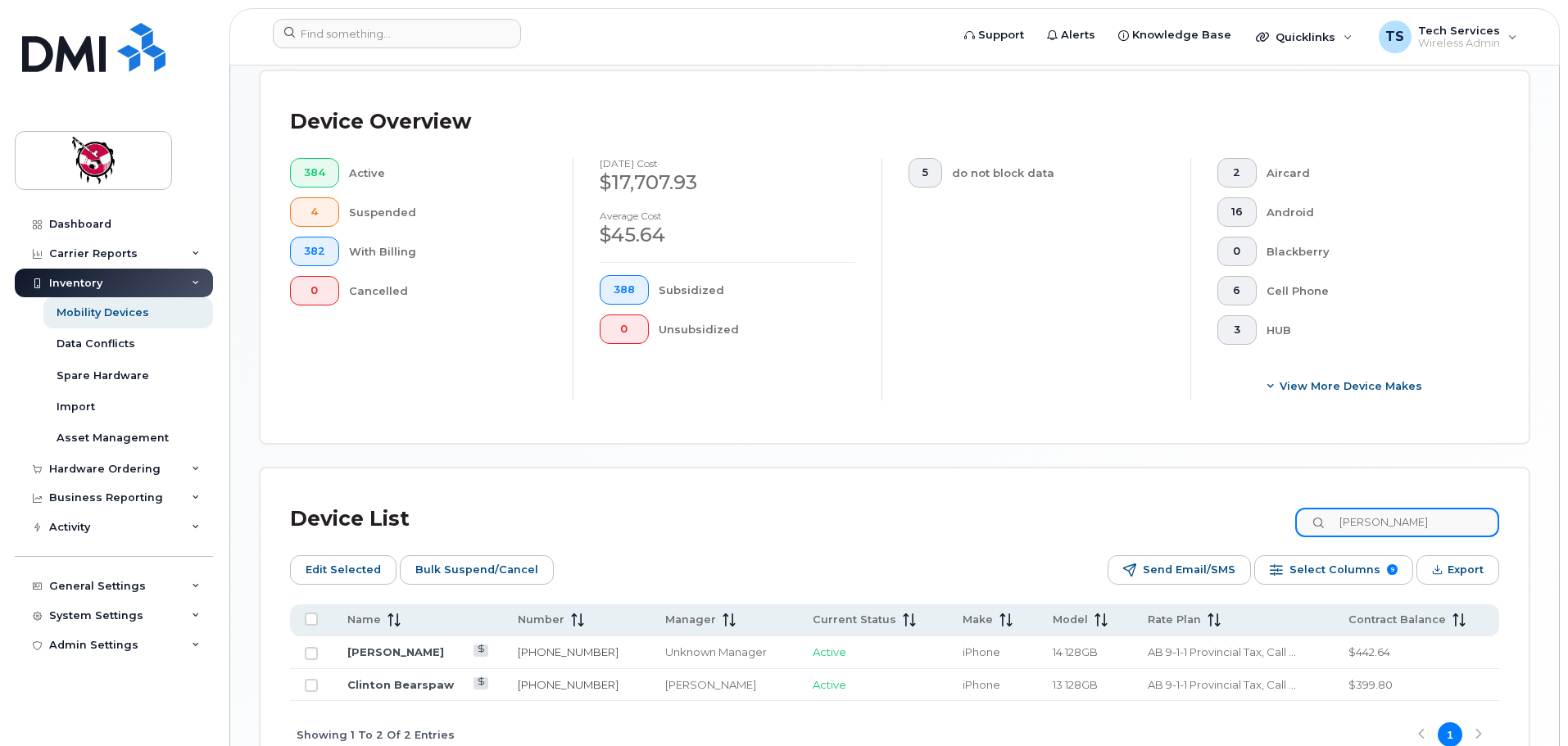
drag, startPoint x: 1404, startPoint y: 502, endPoint x: 1267, endPoint y: 498, distance: 137.1
click at [1267, 498] on div "Device List clinton" at bounding box center [894, 520] width 1209 height 43
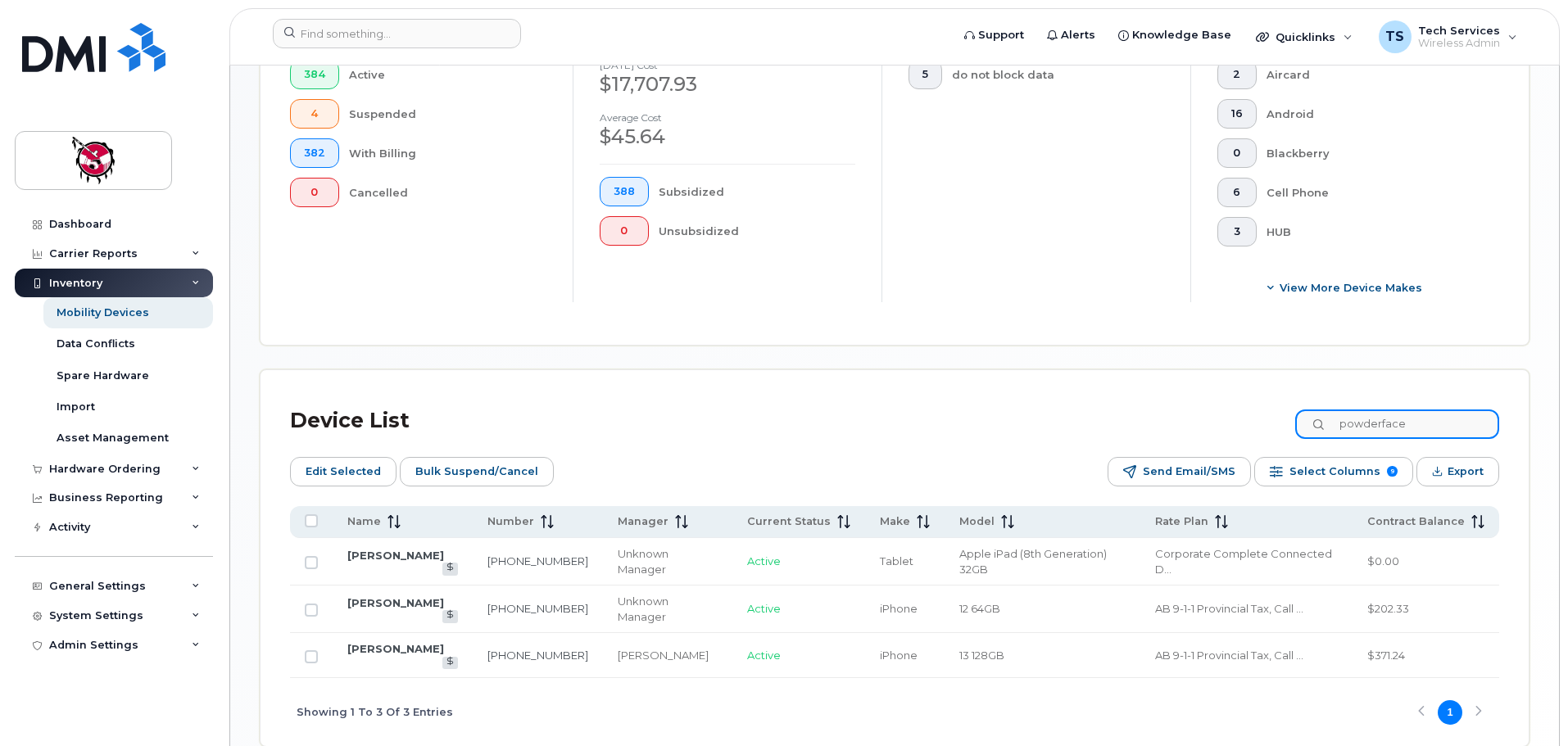
scroll to position [533, 0]
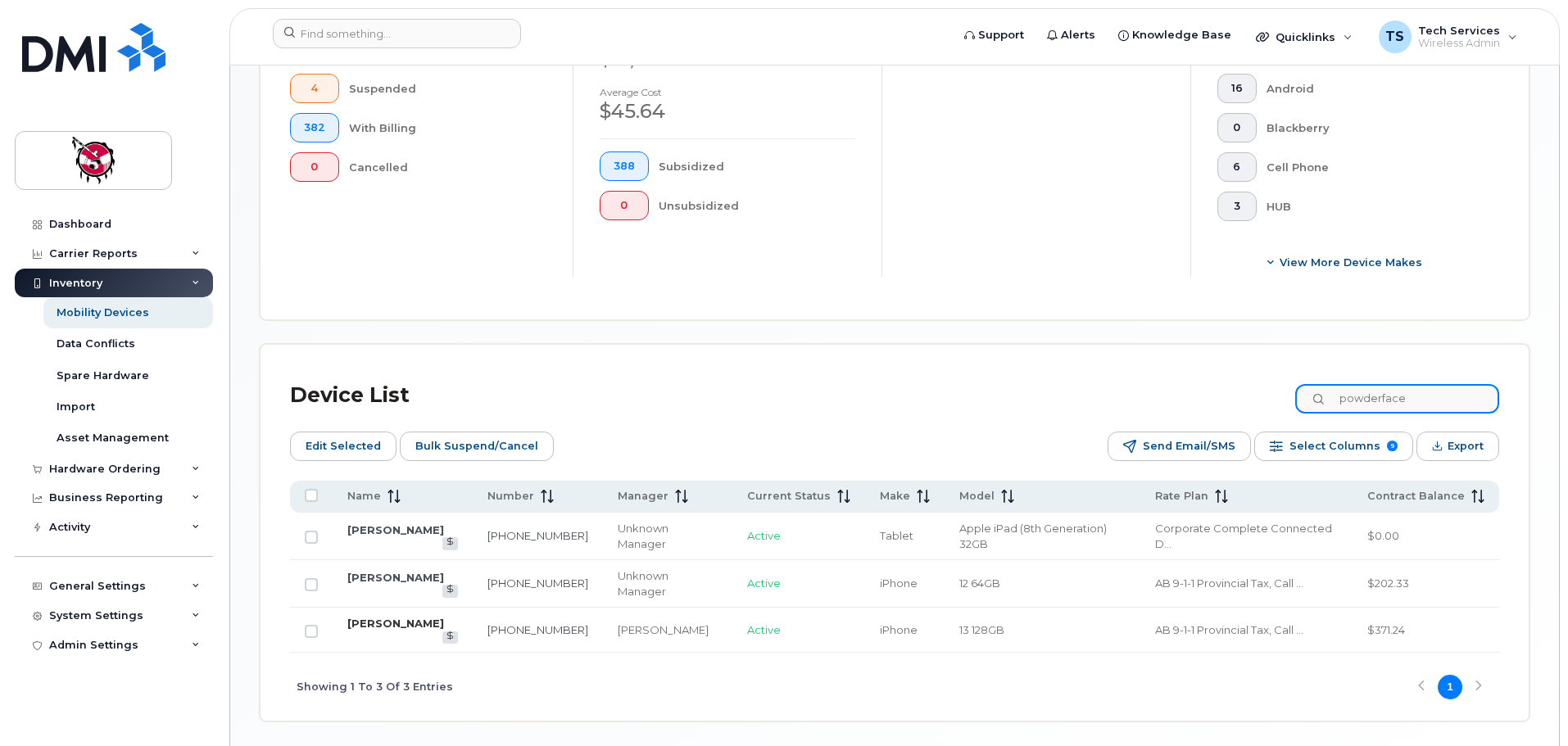
type input "powderface"
click at [385, 617] on link "[PERSON_NAME]" at bounding box center [395, 623] width 97 height 13
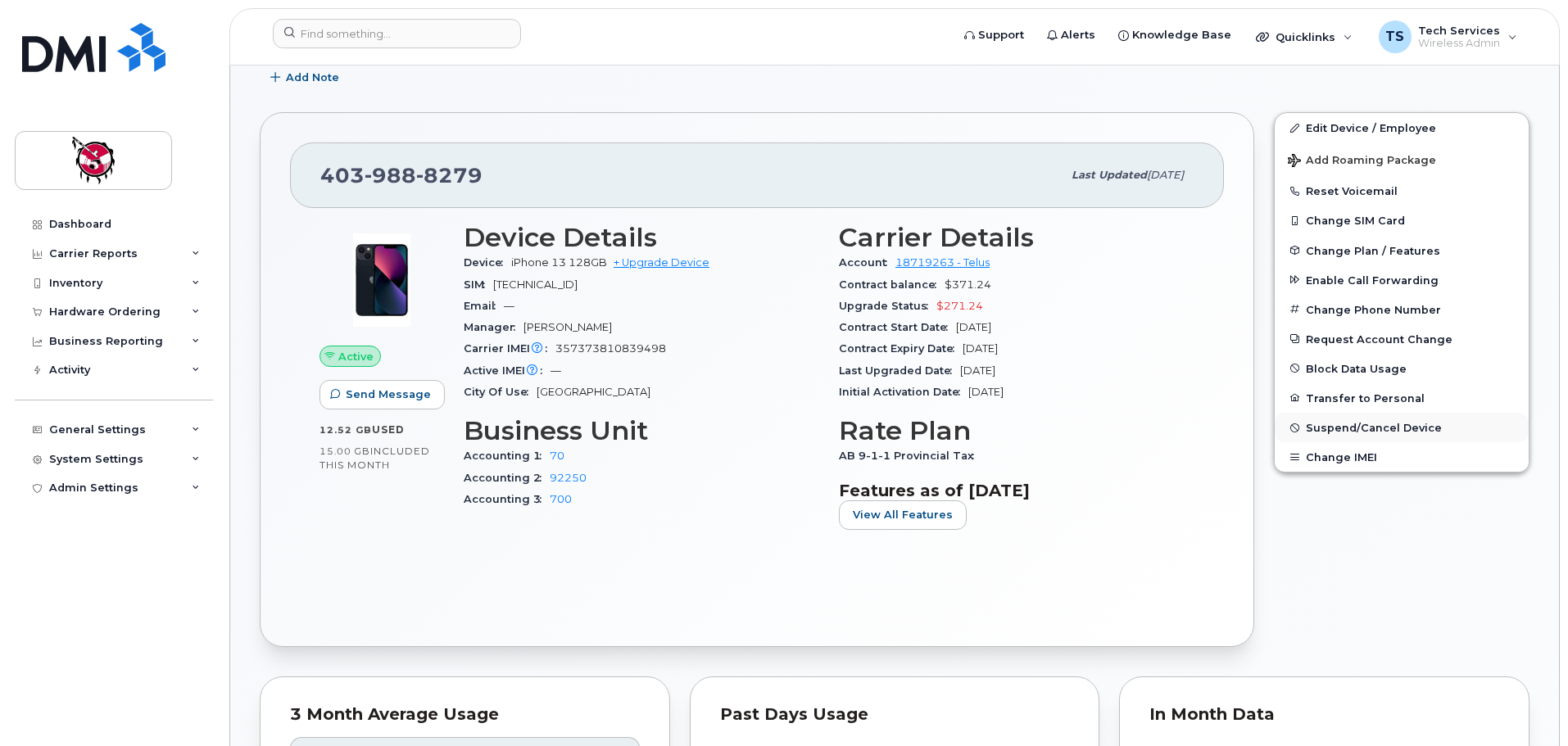
scroll to position [246, 0]
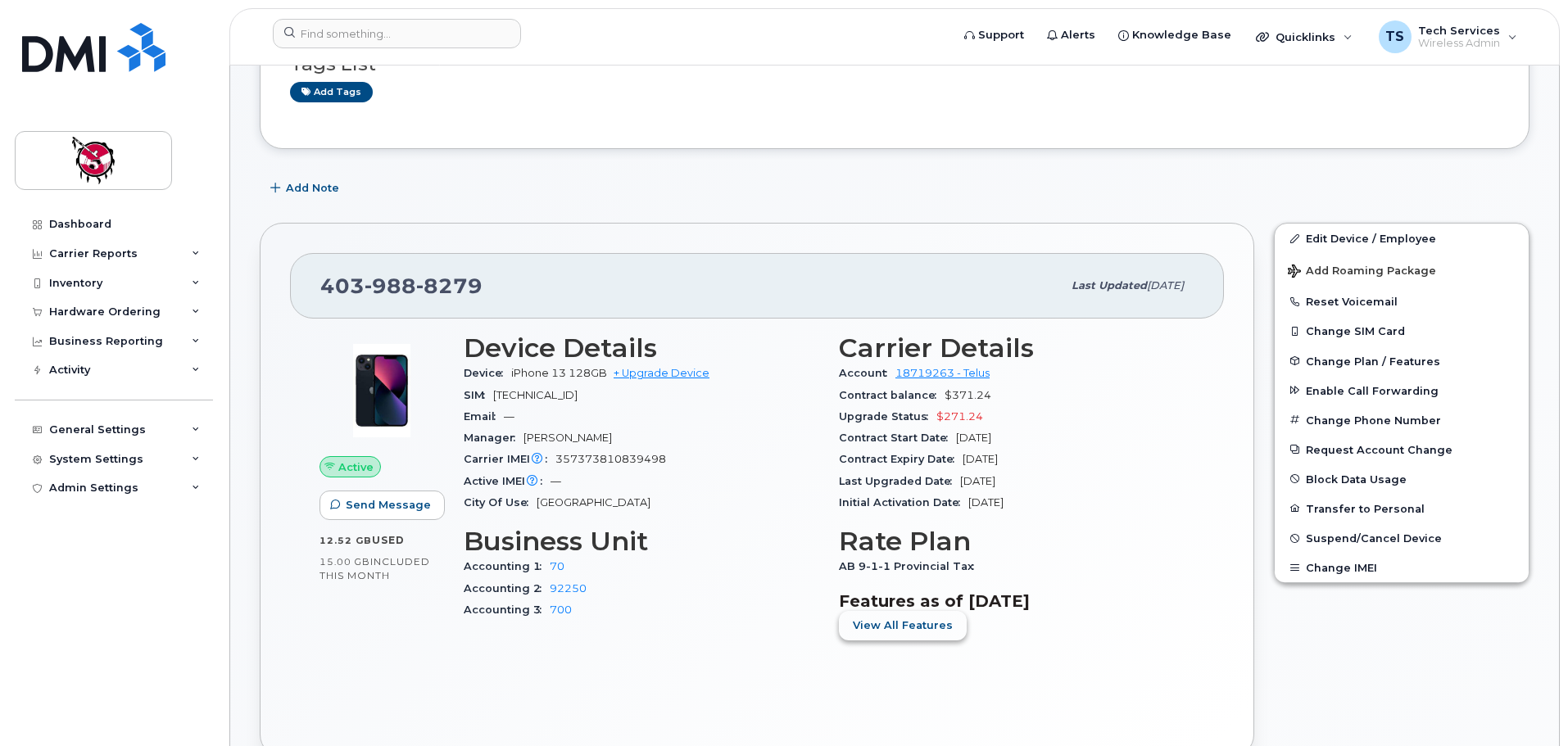
click at [899, 626] on span "View All Features" at bounding box center [903, 624] width 100 height 15
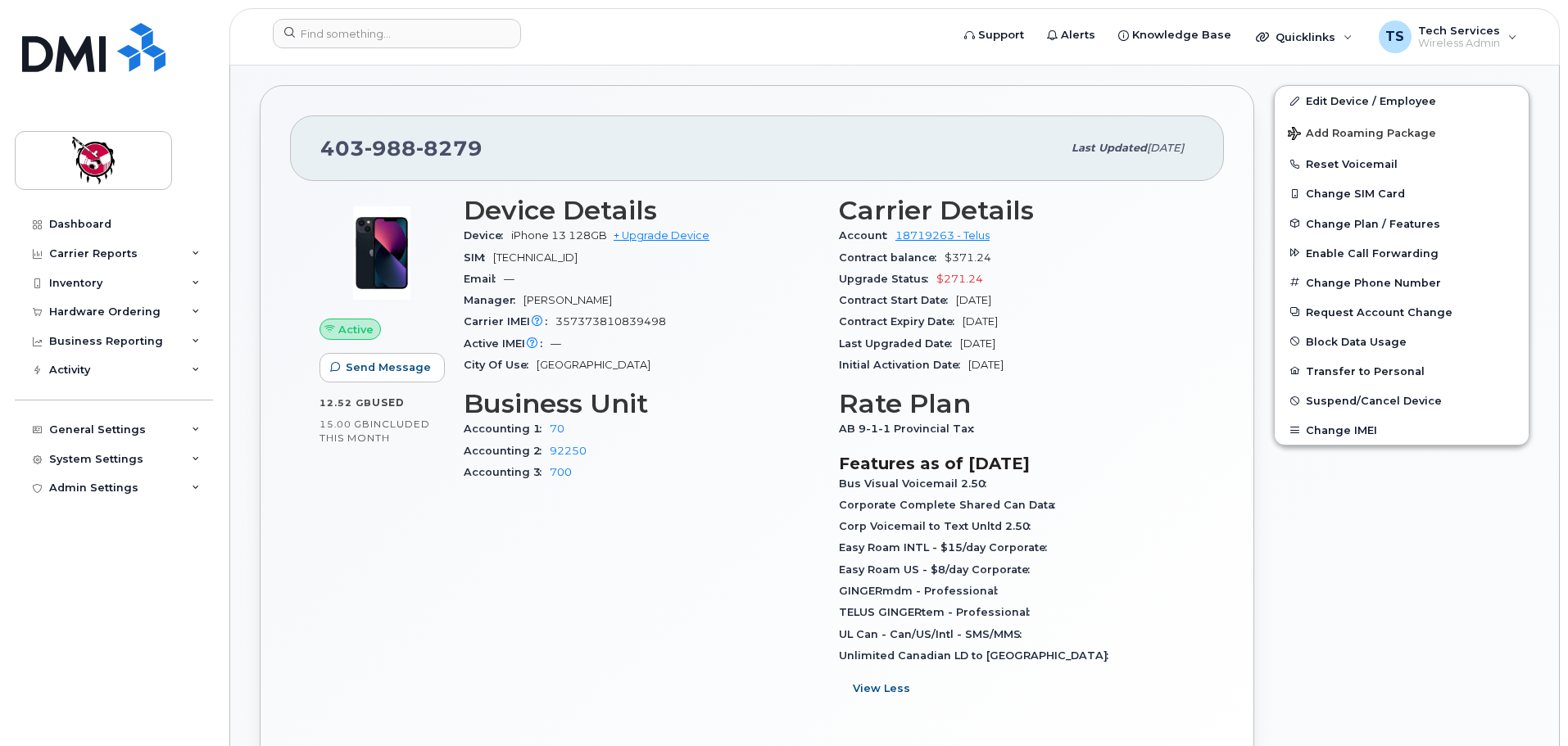
scroll to position [410, 0]
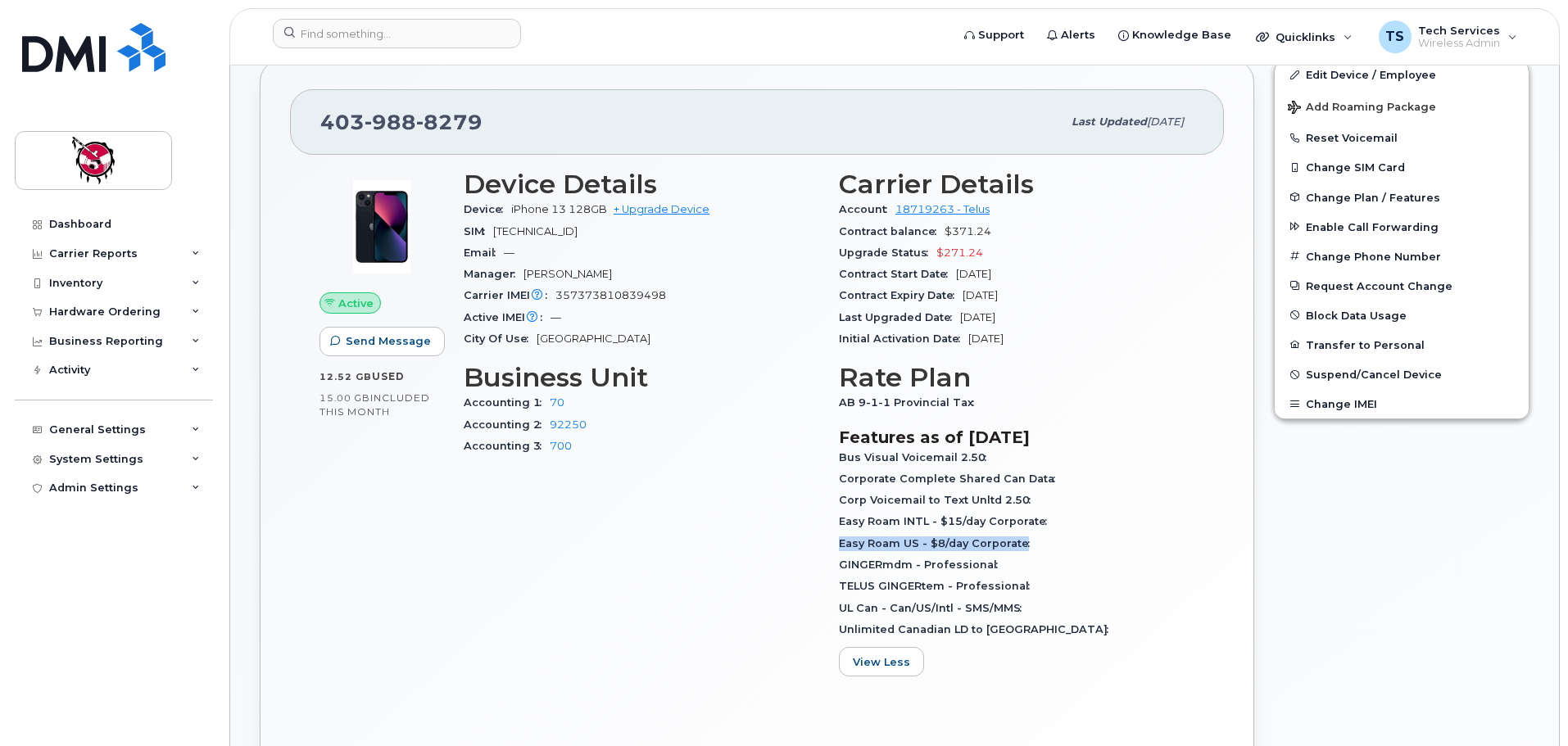
drag, startPoint x: 840, startPoint y: 546, endPoint x: 1025, endPoint y: 546, distance: 185.0
click at [1025, 546] on span "Easy Roam US - $8/day Corporate" at bounding box center [938, 544] width 199 height 13
